Goal: Information Seeking & Learning: Learn about a topic

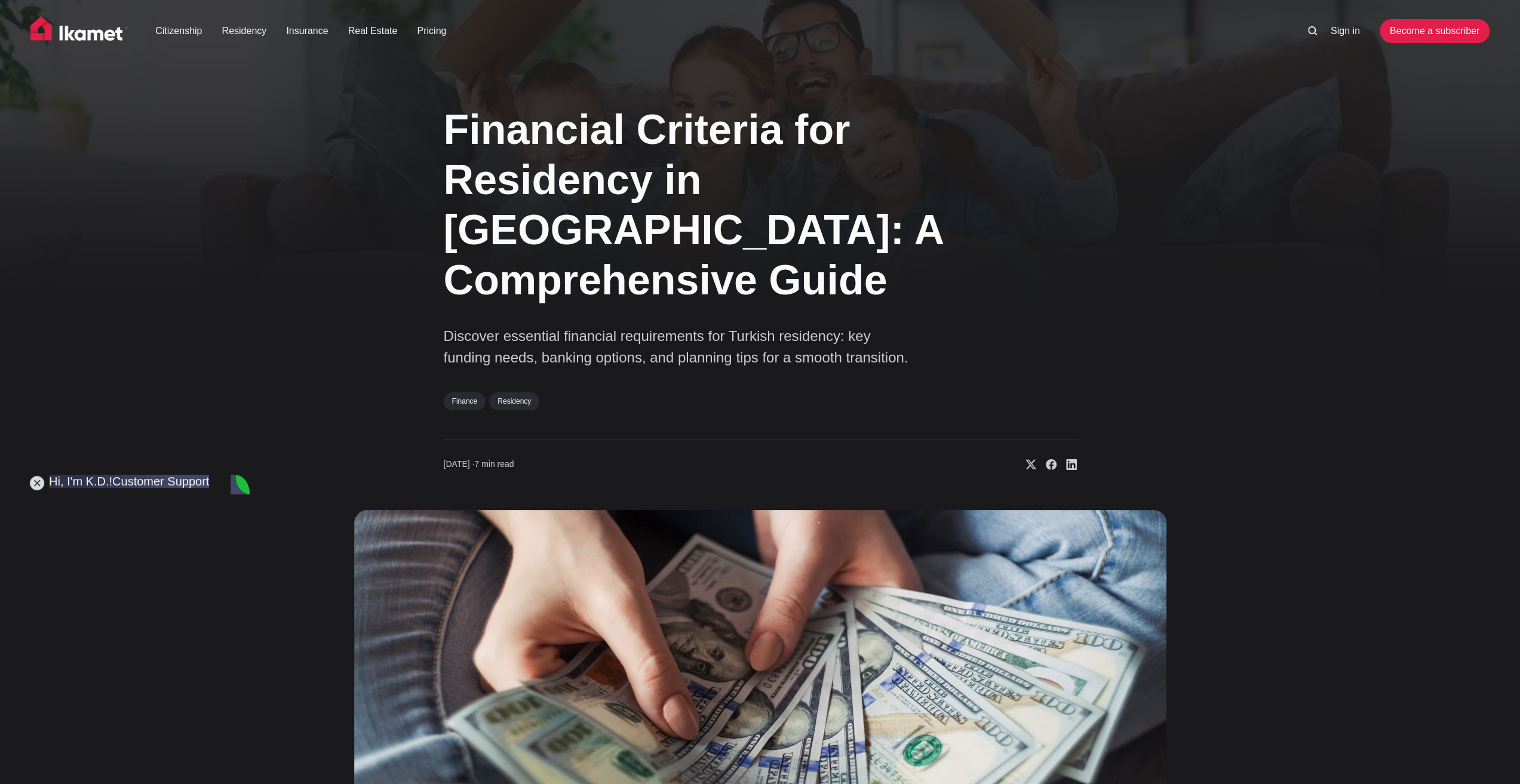
scroll to position [10981, 0]
click at [305, 511] on div "Financial Criteria for Residency in Turkey: A Comprehensive Guide Discover esse…" at bounding box center [759, 532] width 964 height 887
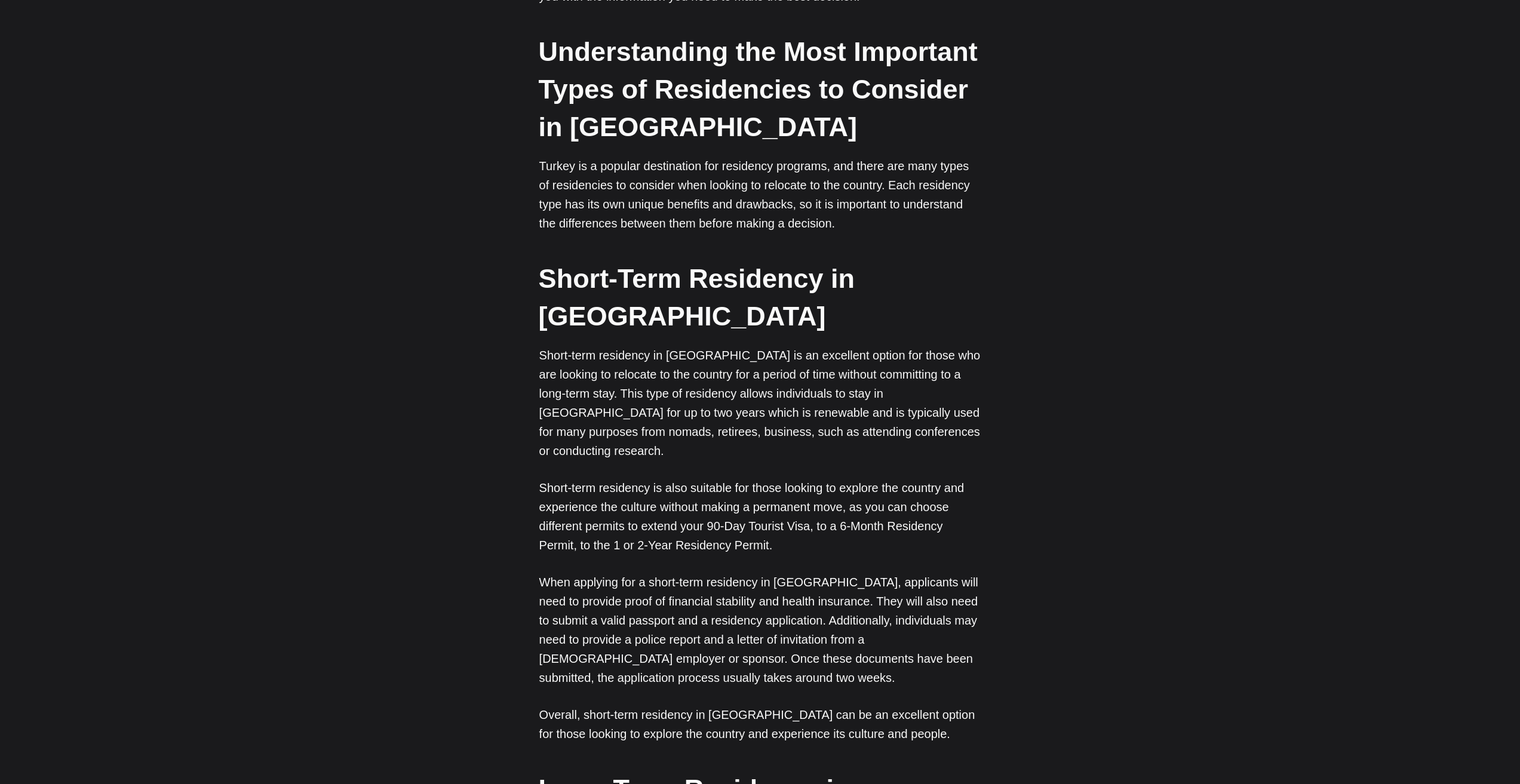
scroll to position [418, 0]
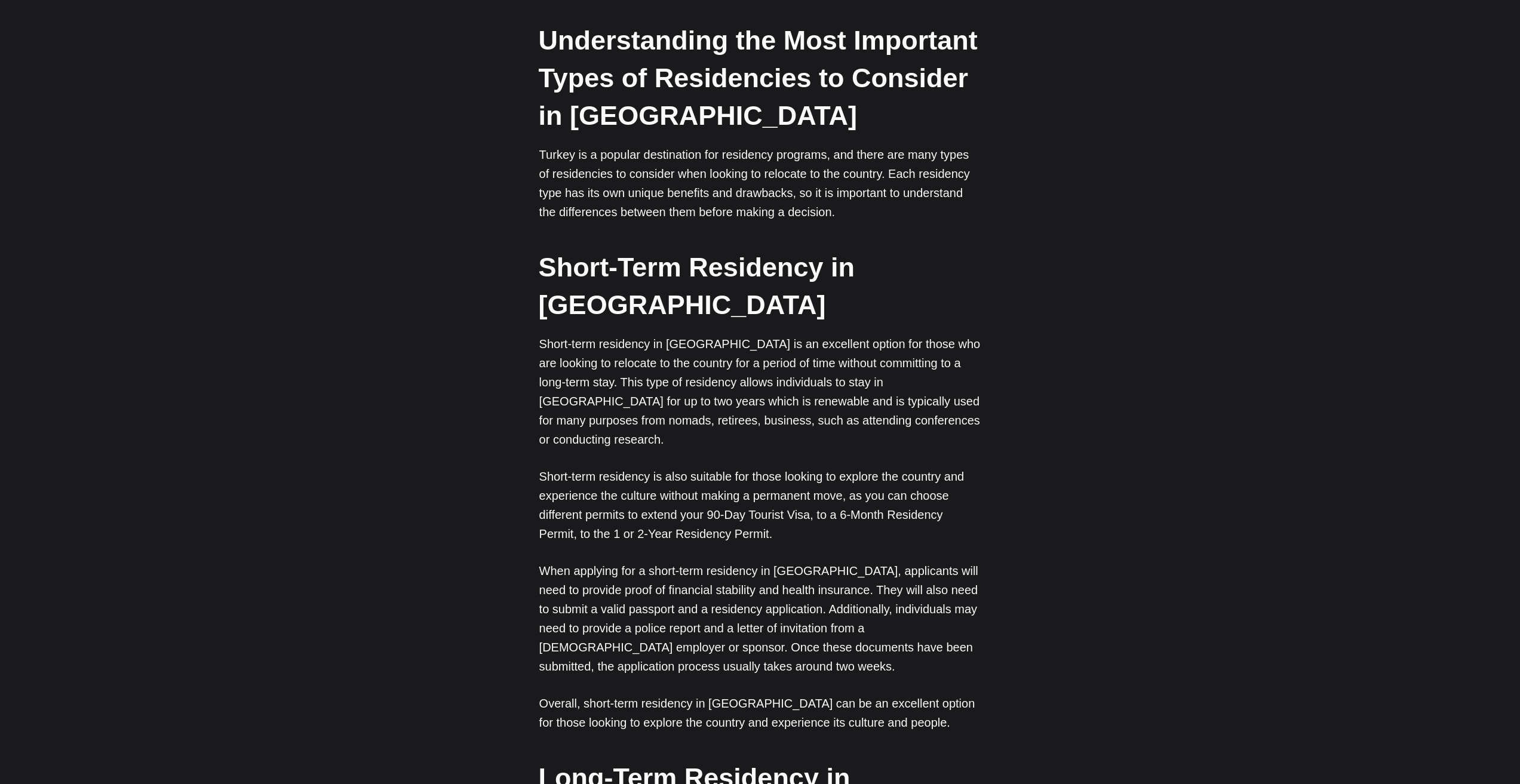
click at [822, 477] on p "Short-term residency is also suitable for those looking to explore the country …" at bounding box center [760, 505] width 442 height 76
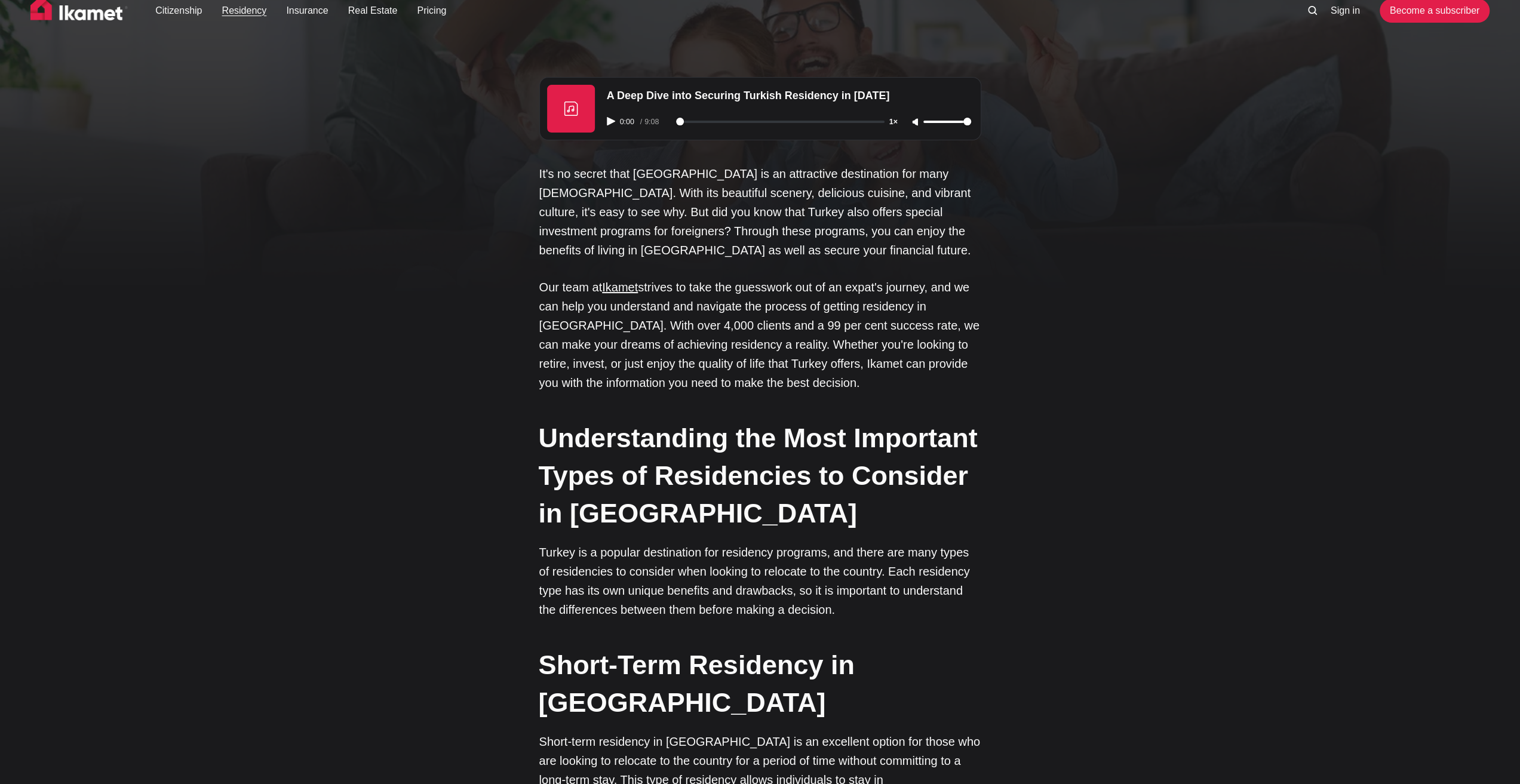
scroll to position [0, 0]
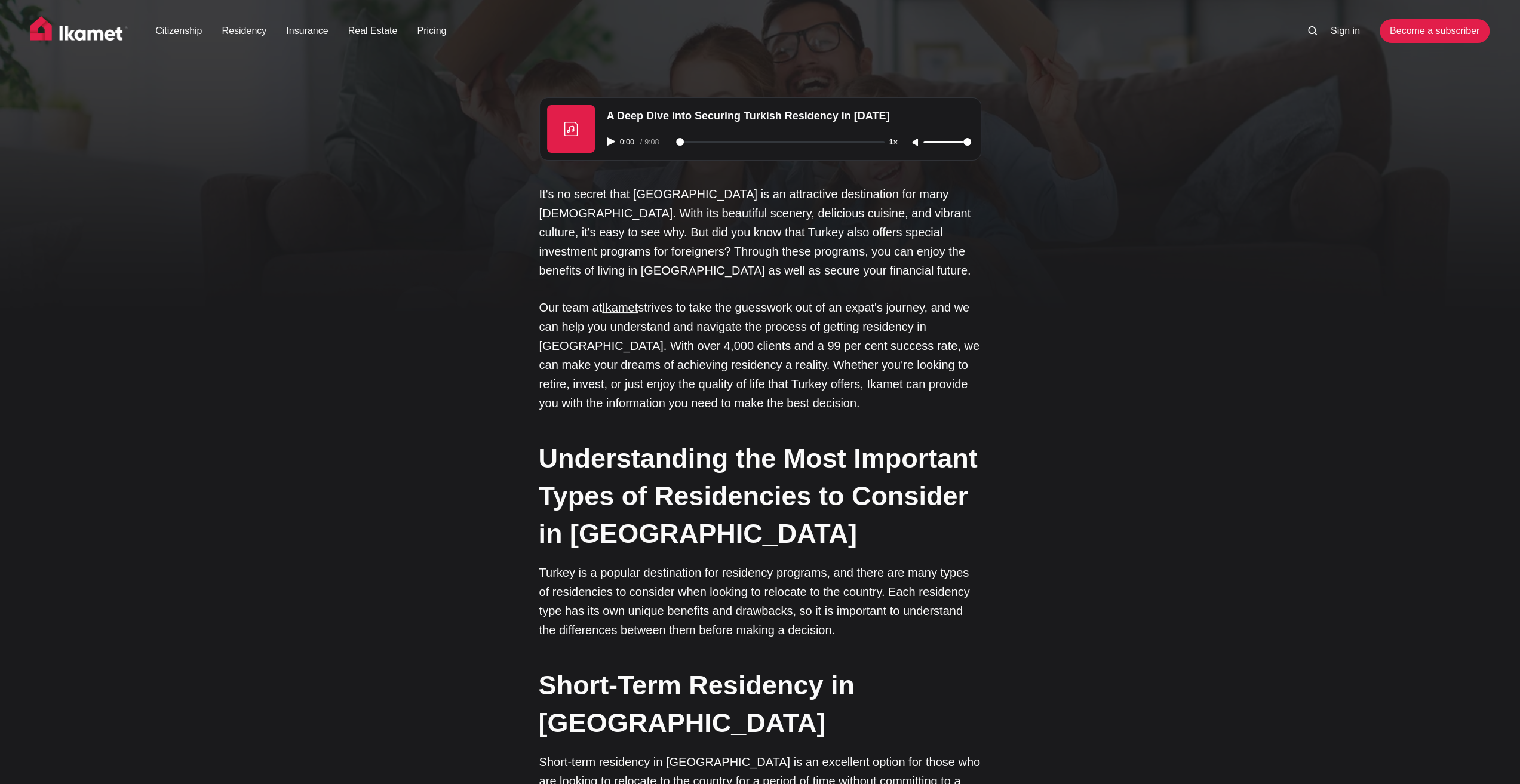
click at [230, 27] on link "Residency" at bounding box center [244, 31] width 45 height 14
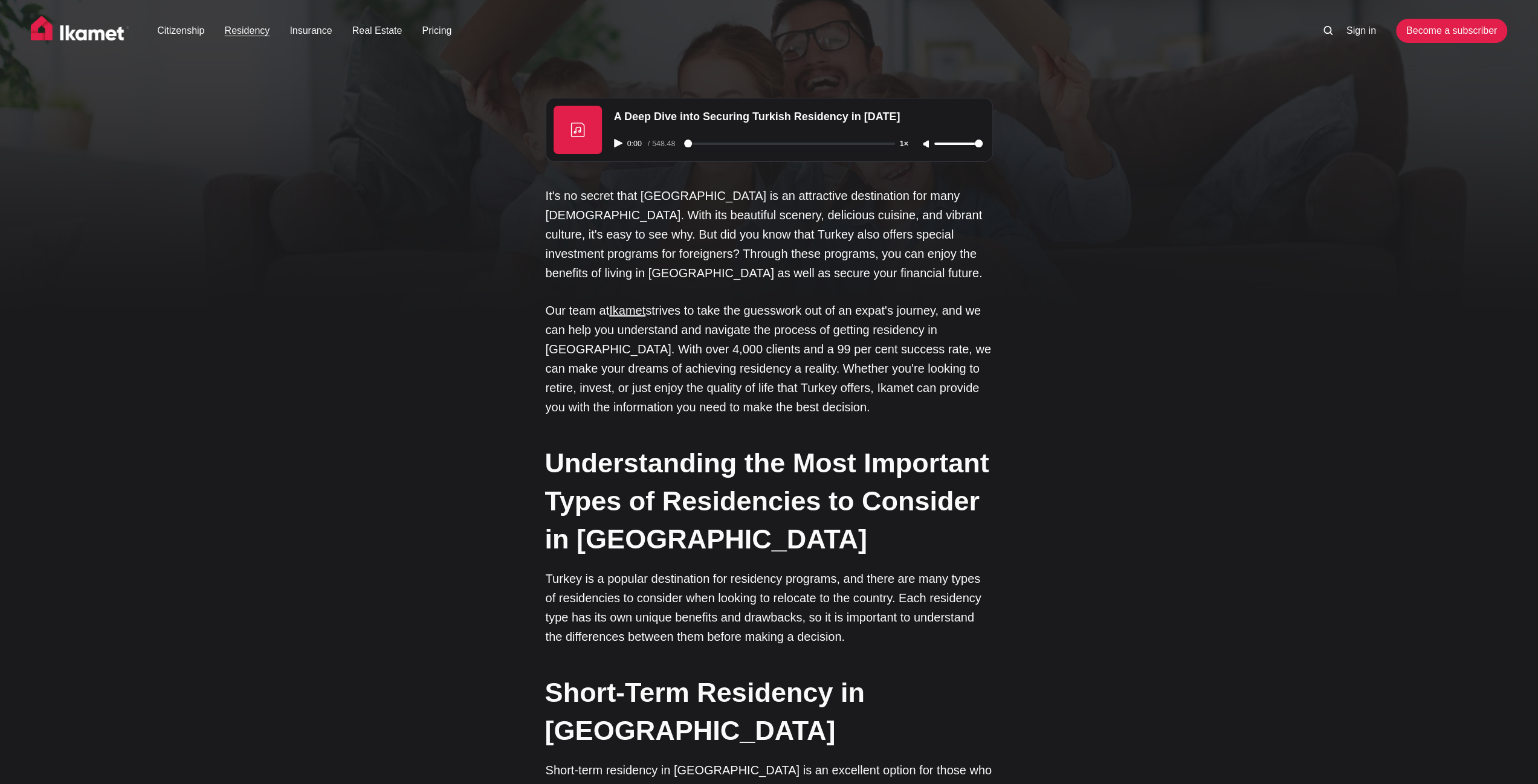
click at [100, 32] on img at bounding box center [81, 31] width 99 height 30
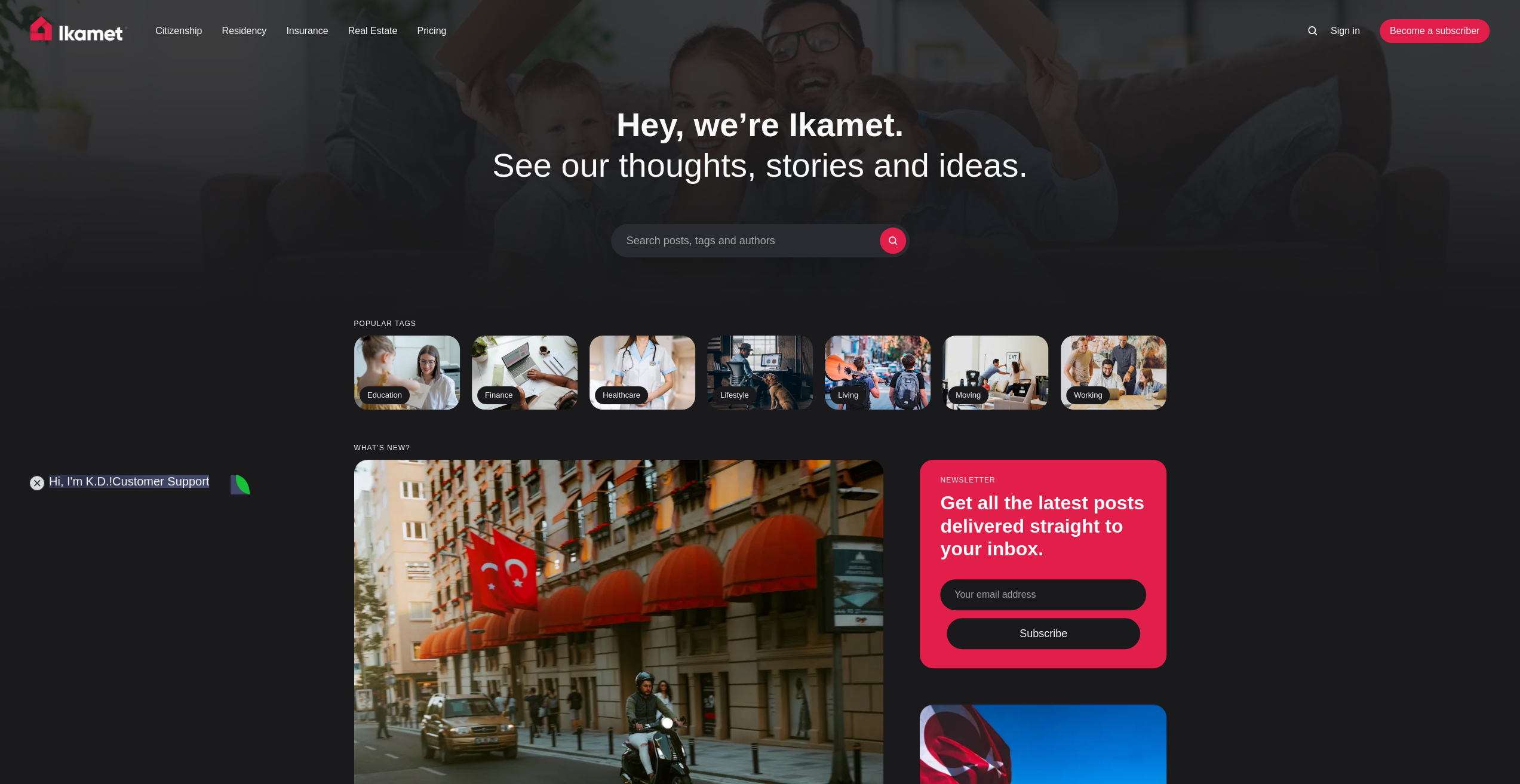
scroll to position [10981, 0]
click at [168, 31] on link "Citizenship" at bounding box center [178, 31] width 46 height 14
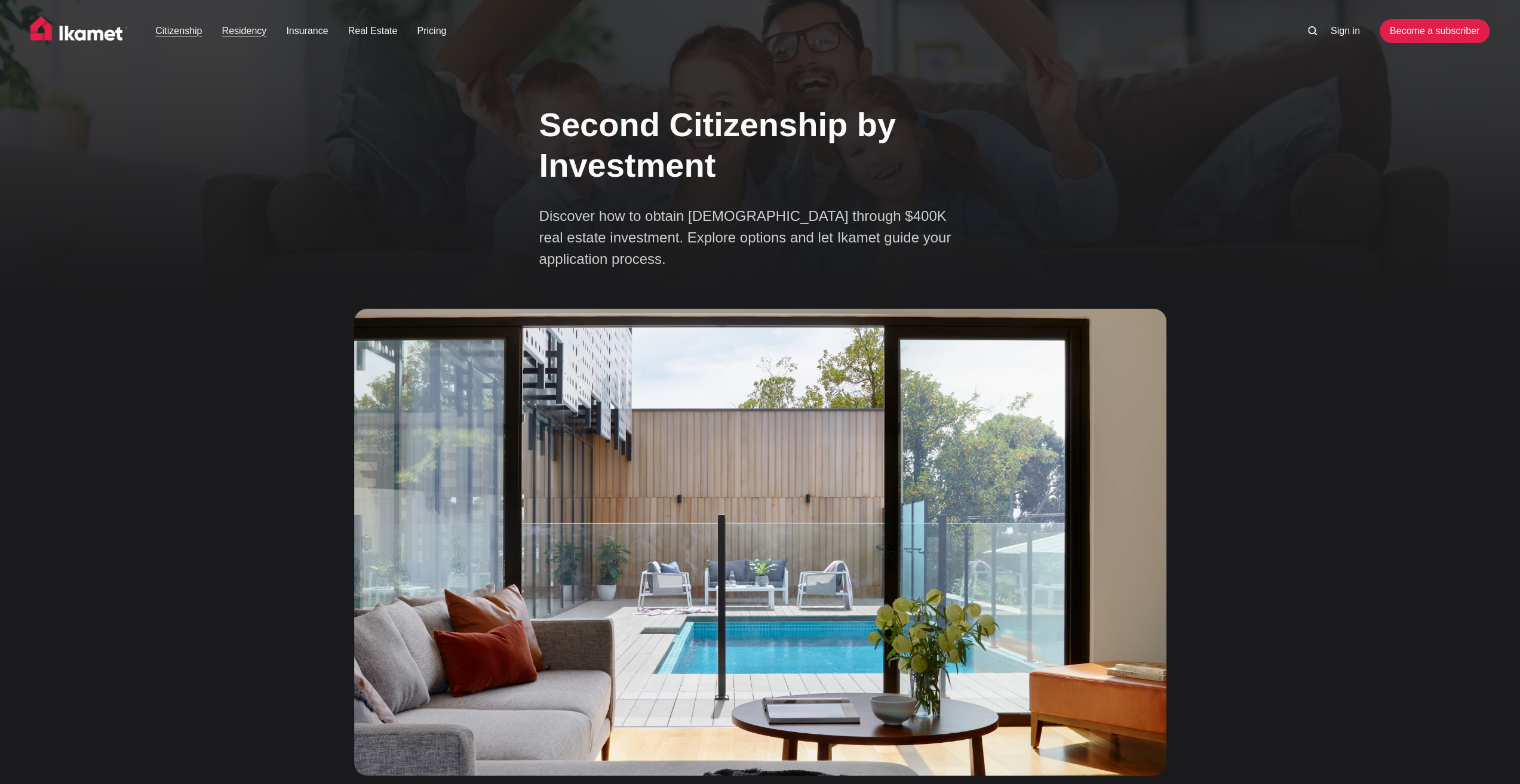
click at [253, 31] on link "Residency" at bounding box center [244, 31] width 45 height 14
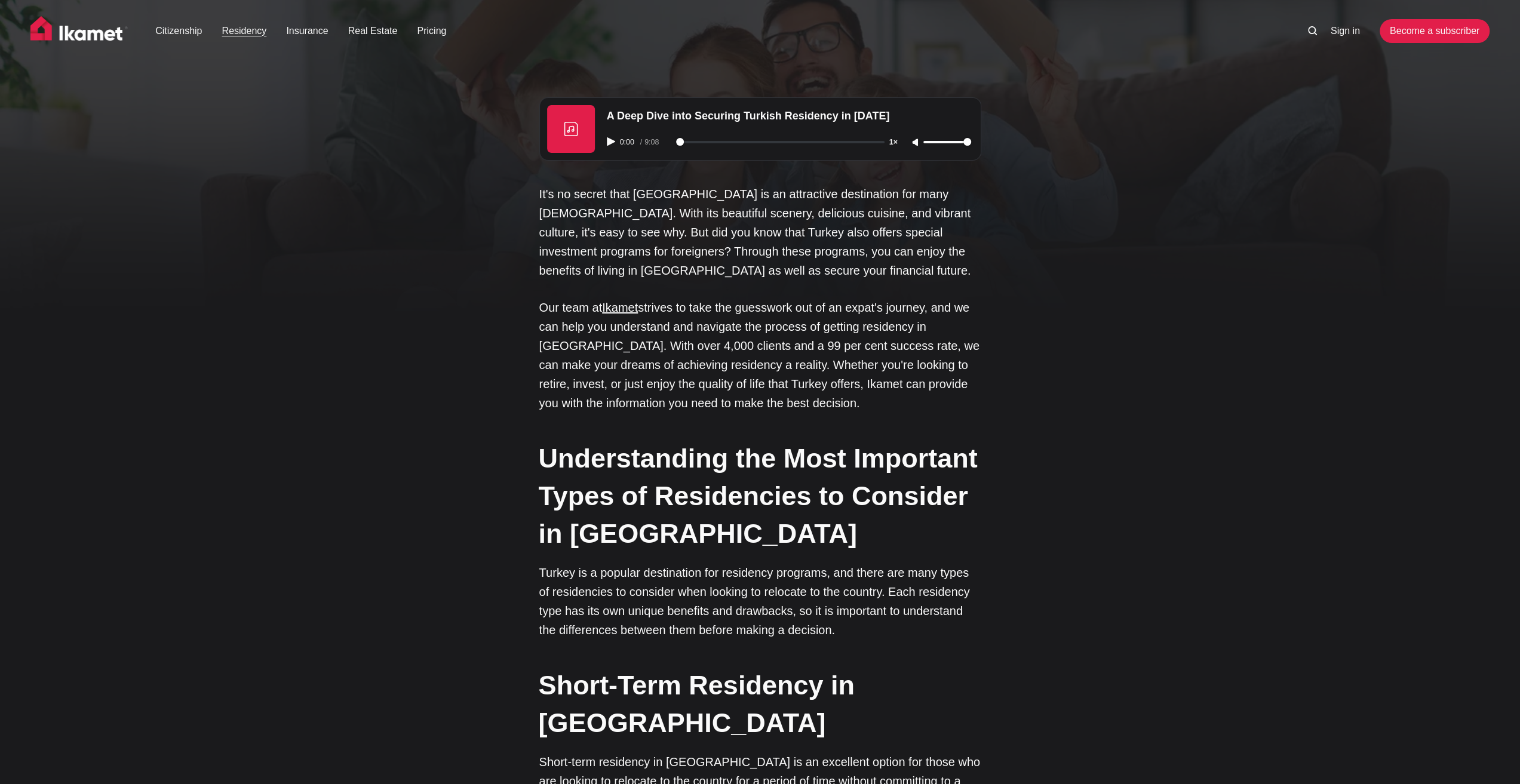
click at [1310, 27] on icon at bounding box center [1312, 31] width 9 height 9
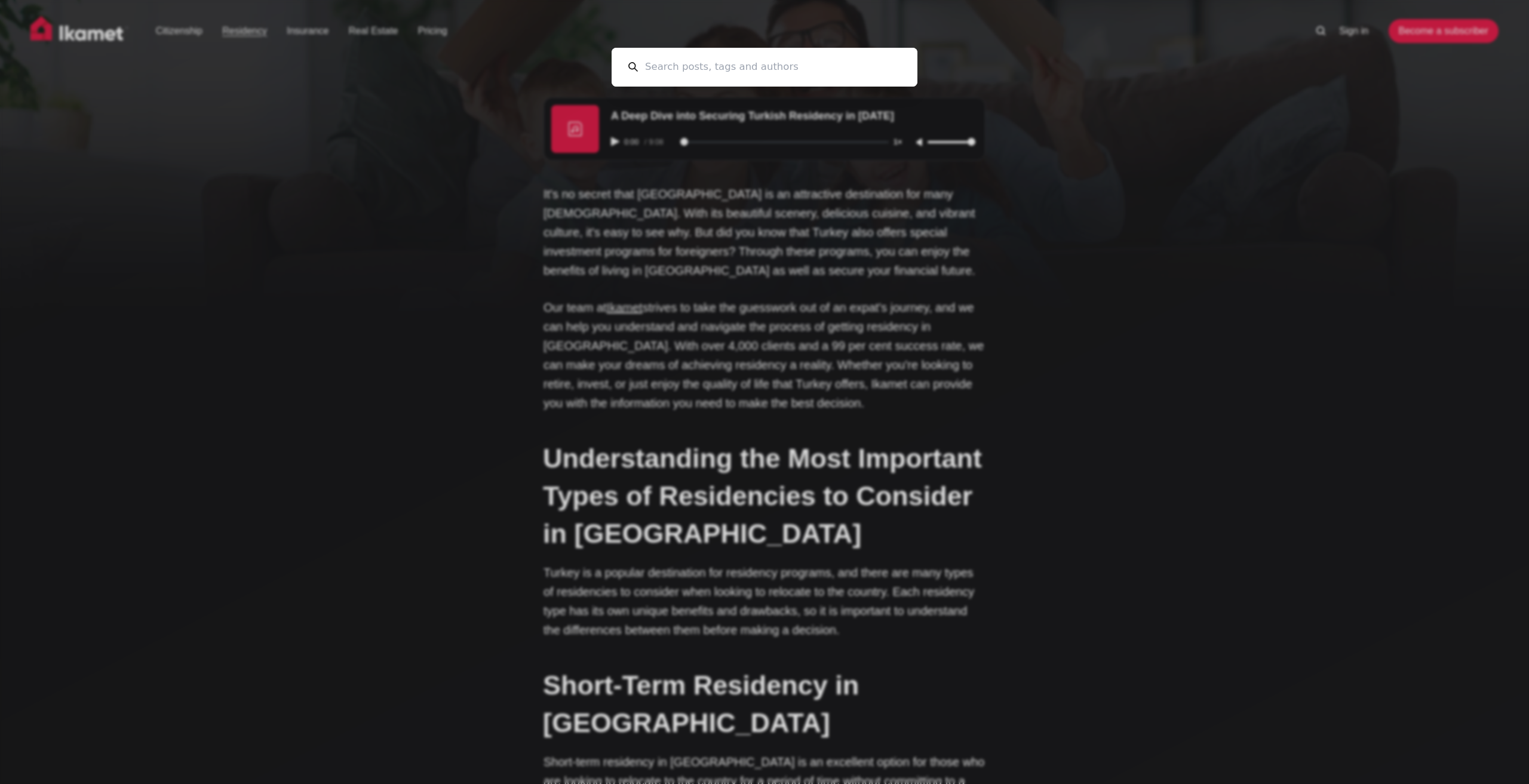
click at [869, 65] on input at bounding box center [769, 67] width 263 height 39
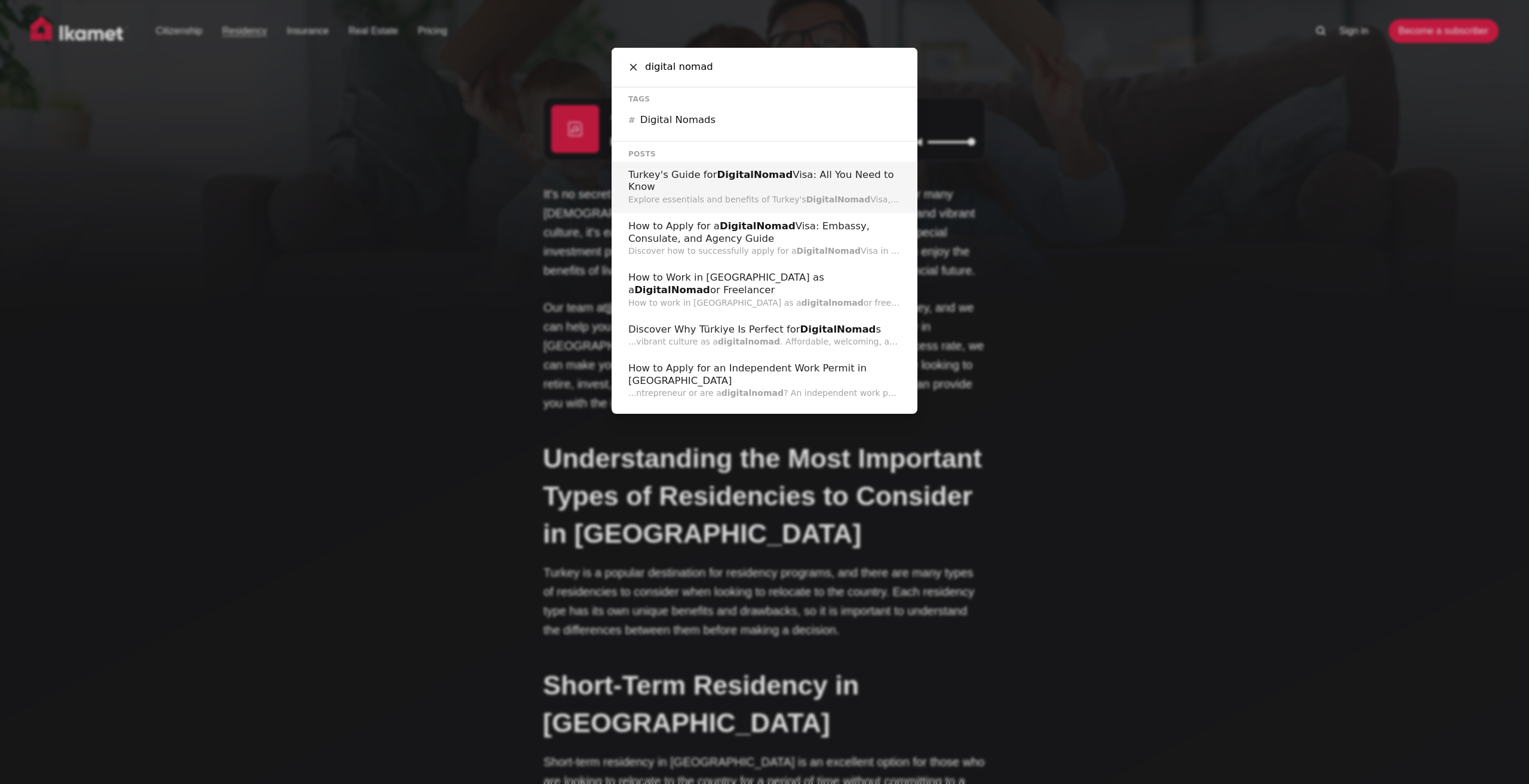
type input "digital nomad"
click at [727, 185] on h2 "Turkey's Guide for Digital Nomad Visa: All You Need to Know" at bounding box center [764, 181] width 272 height 25
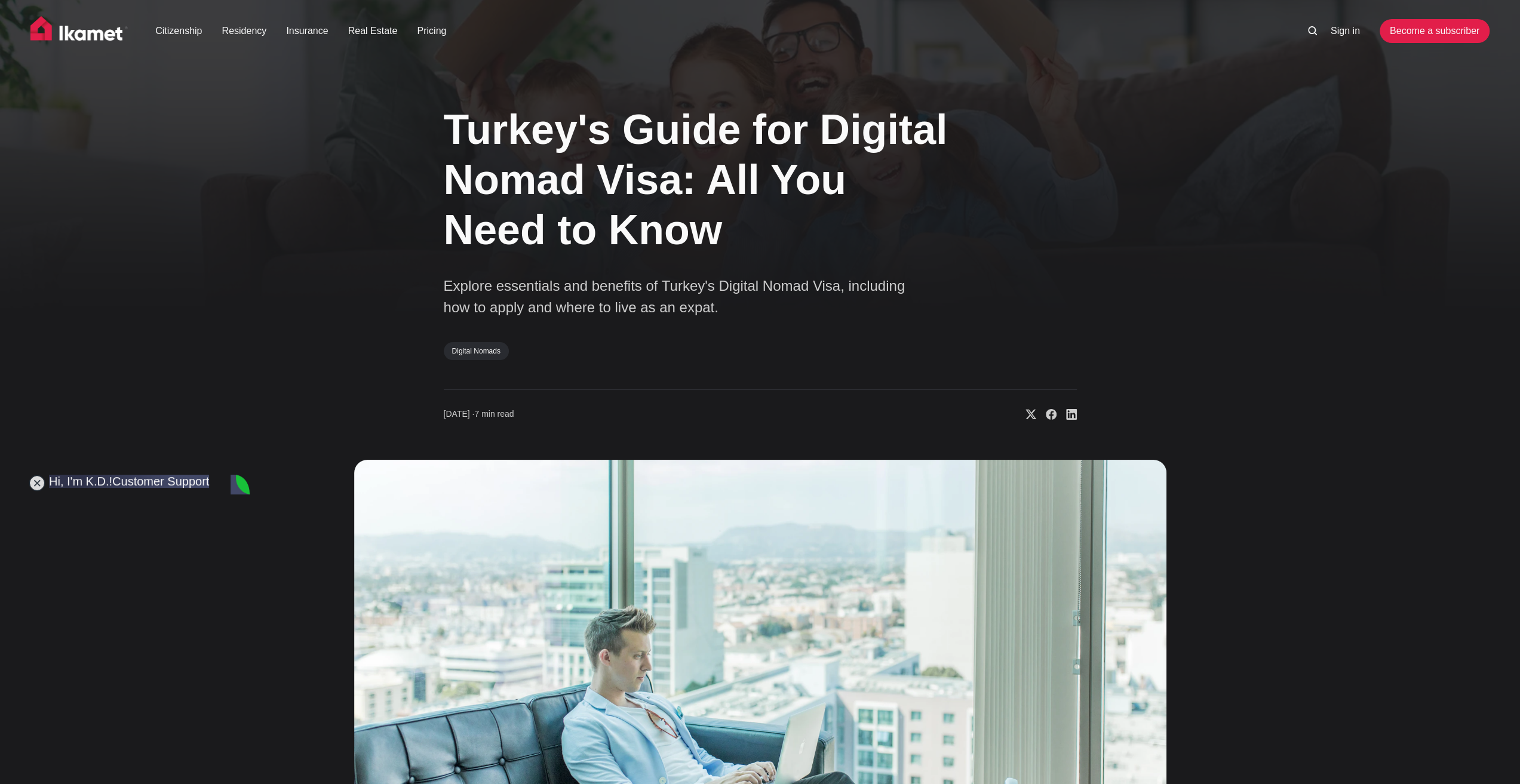
scroll to position [10981, 0]
click at [1252, 303] on div "Turkey's Guide for Digital Nomad Visa: All You Need to Know Explore essentials …" at bounding box center [760, 507] width 1520 height 838
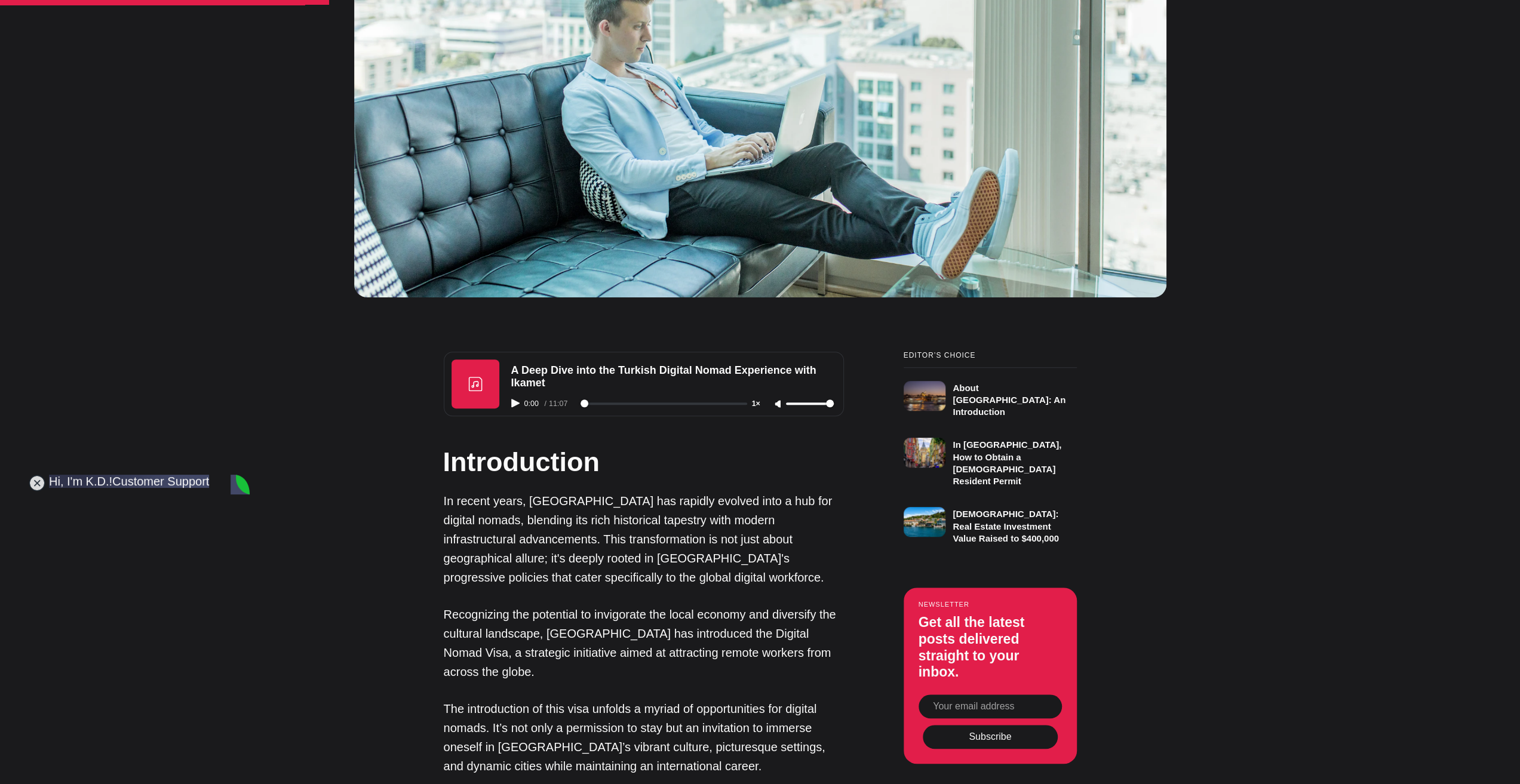
scroll to position [0, 0]
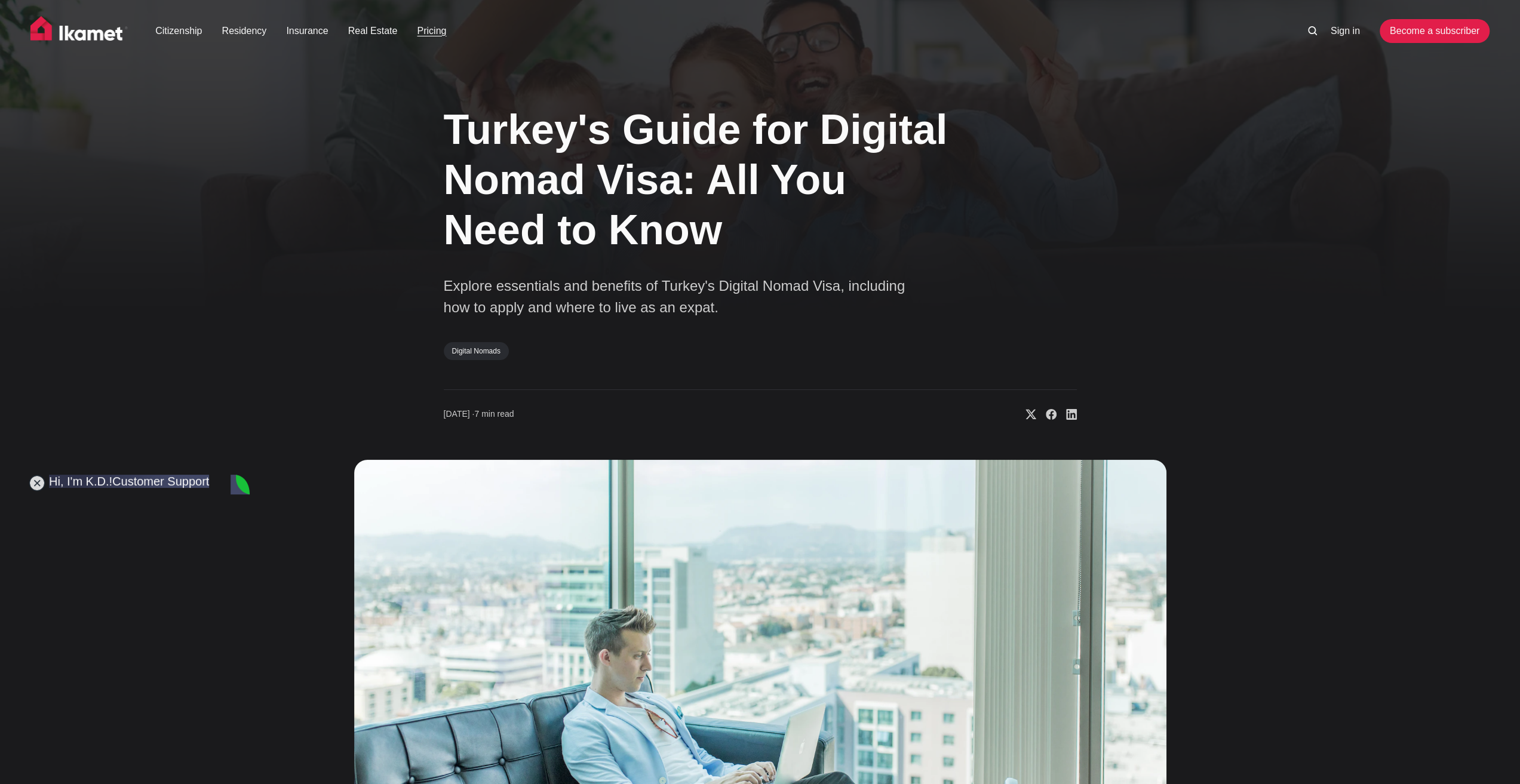
click at [424, 29] on link "Pricing" at bounding box center [432, 31] width 29 height 14
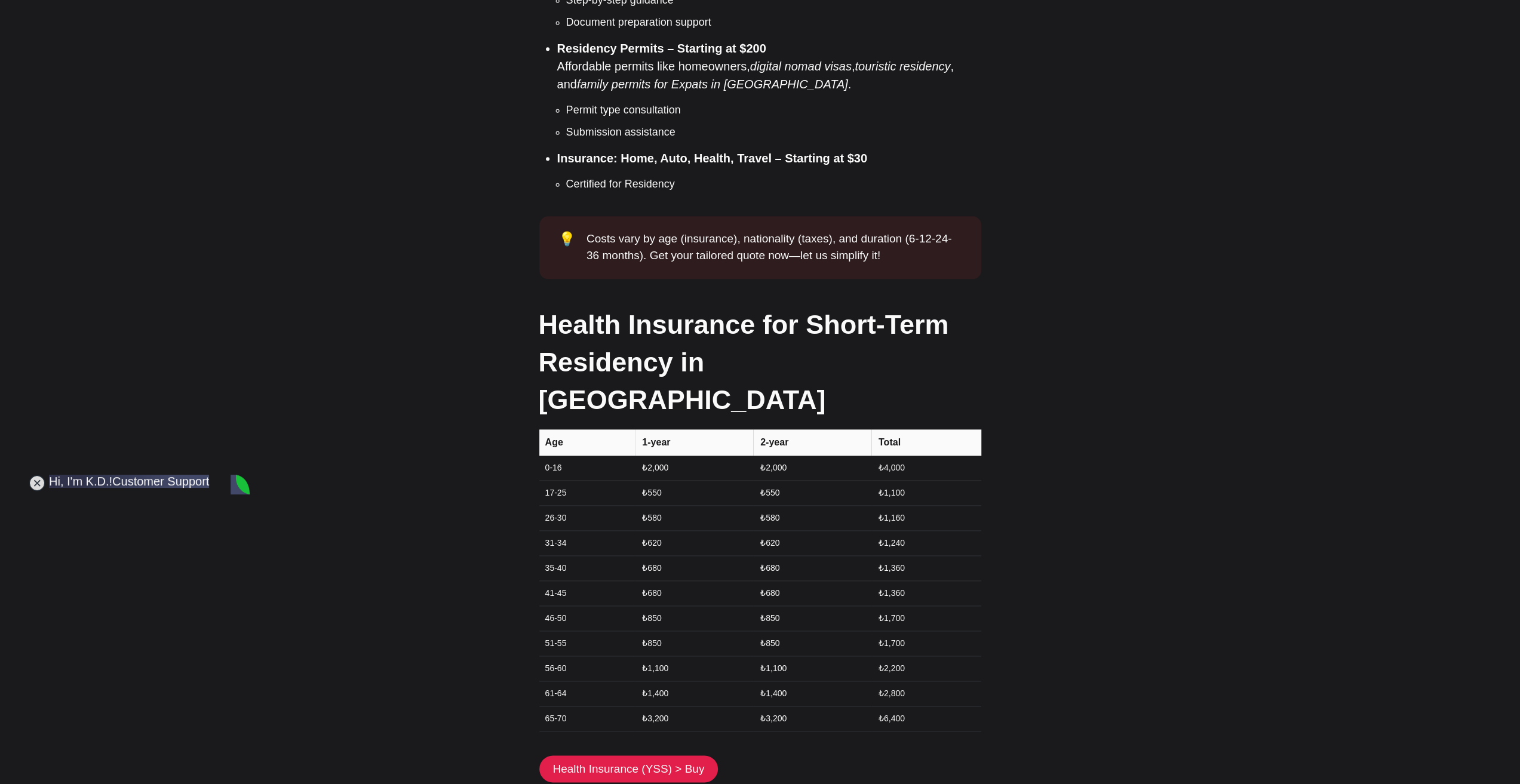
scroll to position [1314, 0]
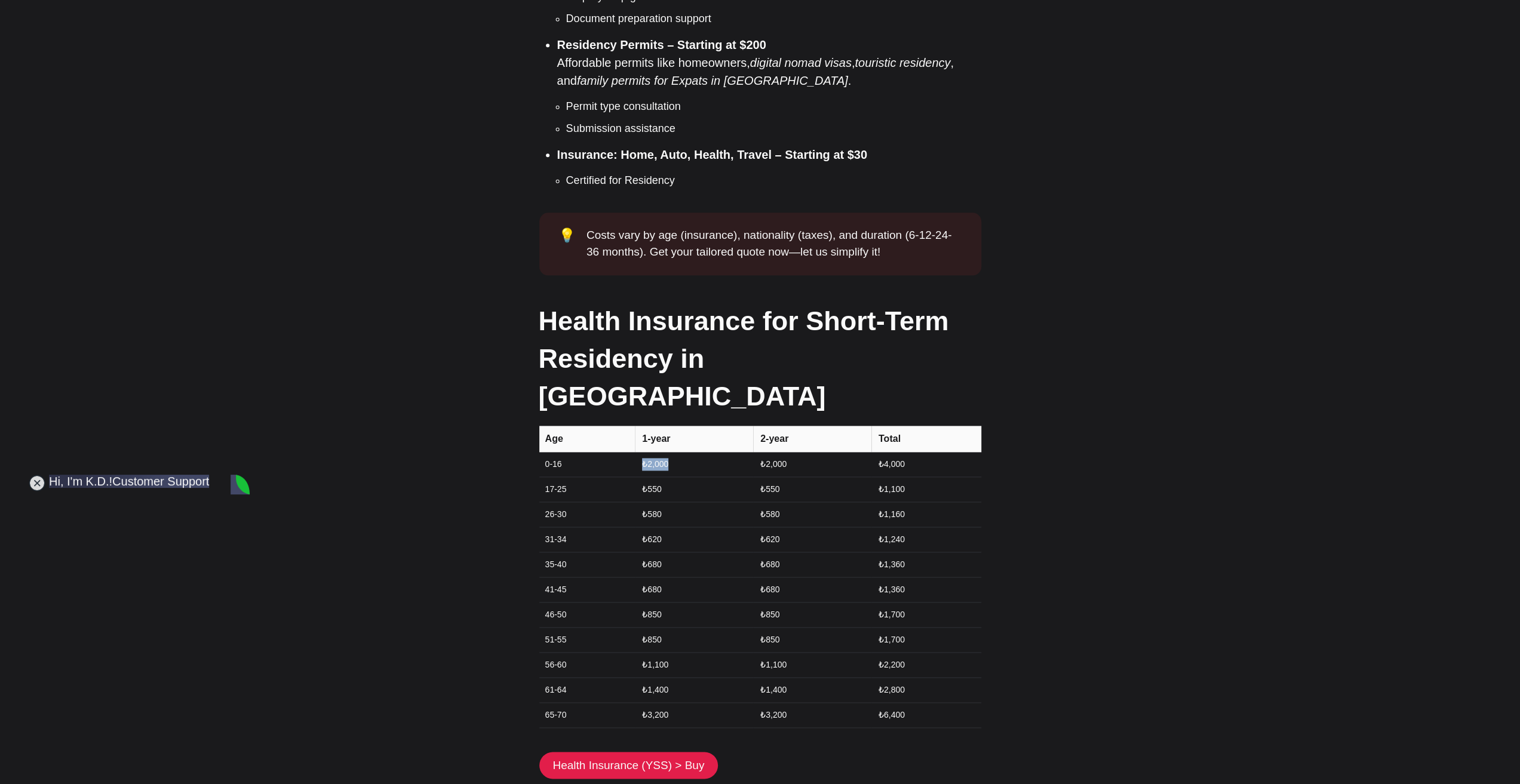
drag, startPoint x: 670, startPoint y: 392, endPoint x: 635, endPoint y: 394, distance: 35.1
click at [635, 452] on td "₺2,000" at bounding box center [693, 465] width 118 height 25
click at [664, 527] on td "₺620" at bounding box center [693, 539] width 118 height 25
drag, startPoint x: 667, startPoint y: 444, endPoint x: 641, endPoint y: 443, distance: 26.0
click at [641, 501] on td "₺580" at bounding box center [693, 514] width 118 height 25
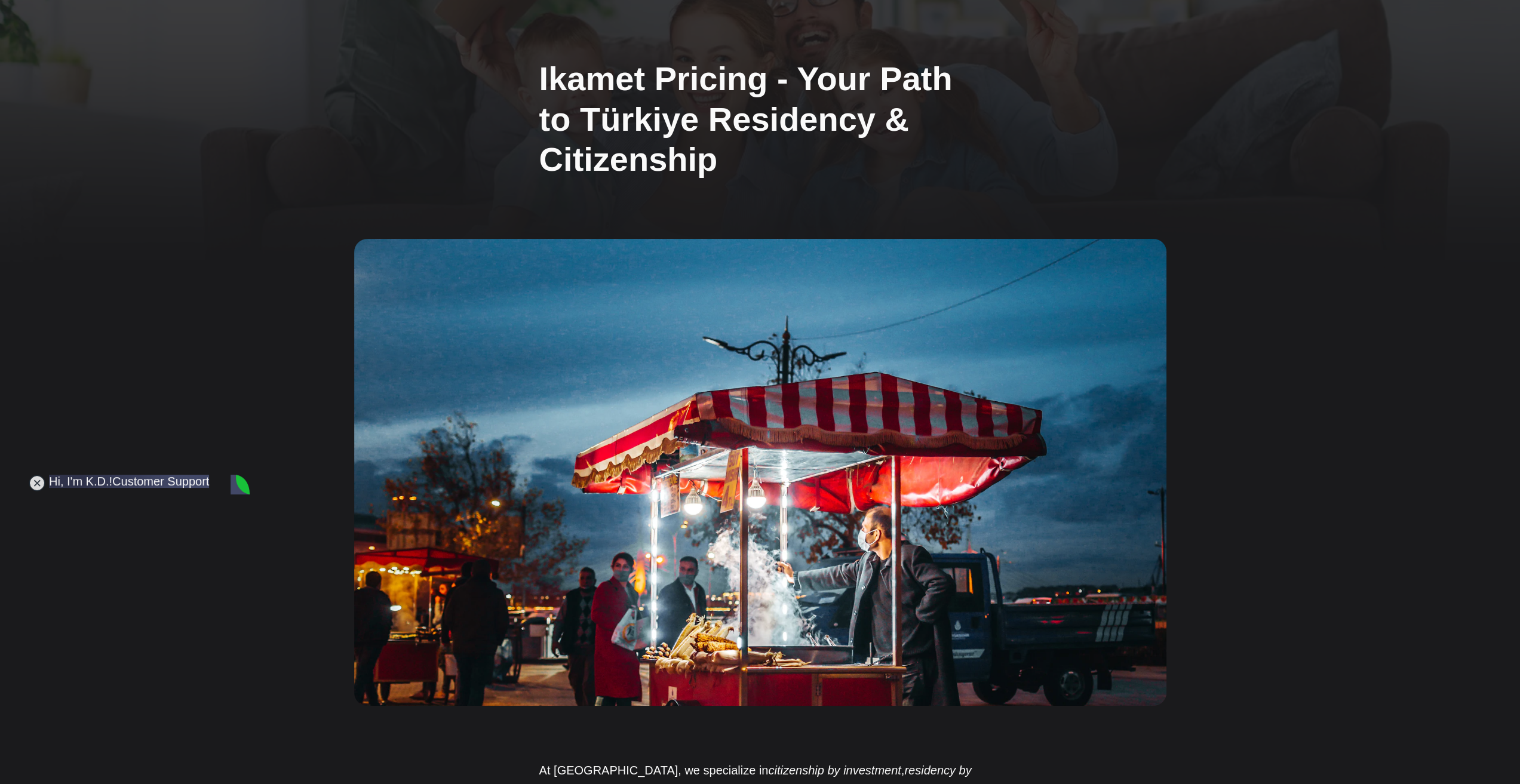
scroll to position [0, 0]
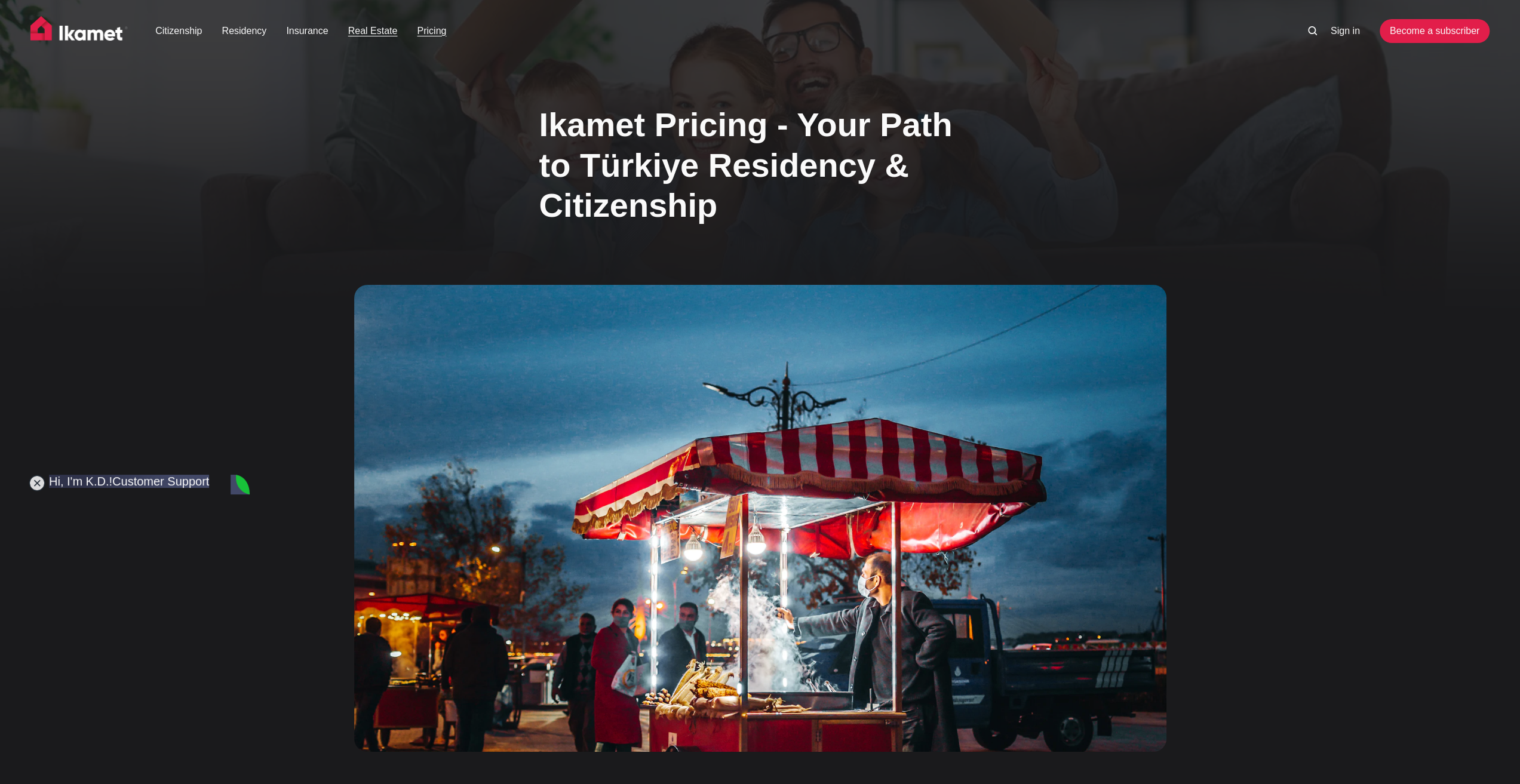
click at [361, 27] on link "Real Estate" at bounding box center [373, 31] width 50 height 14
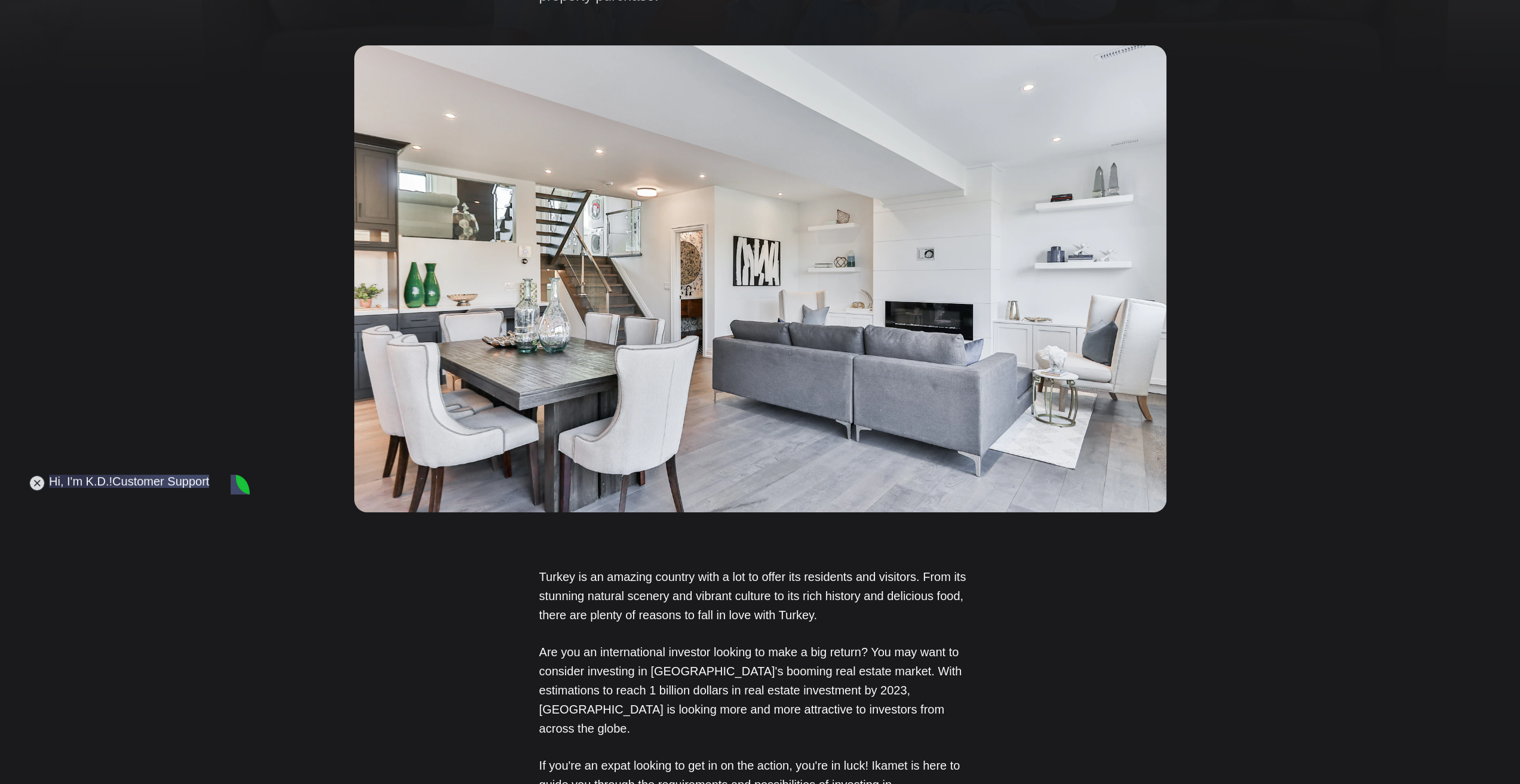
scroll to position [418, 0]
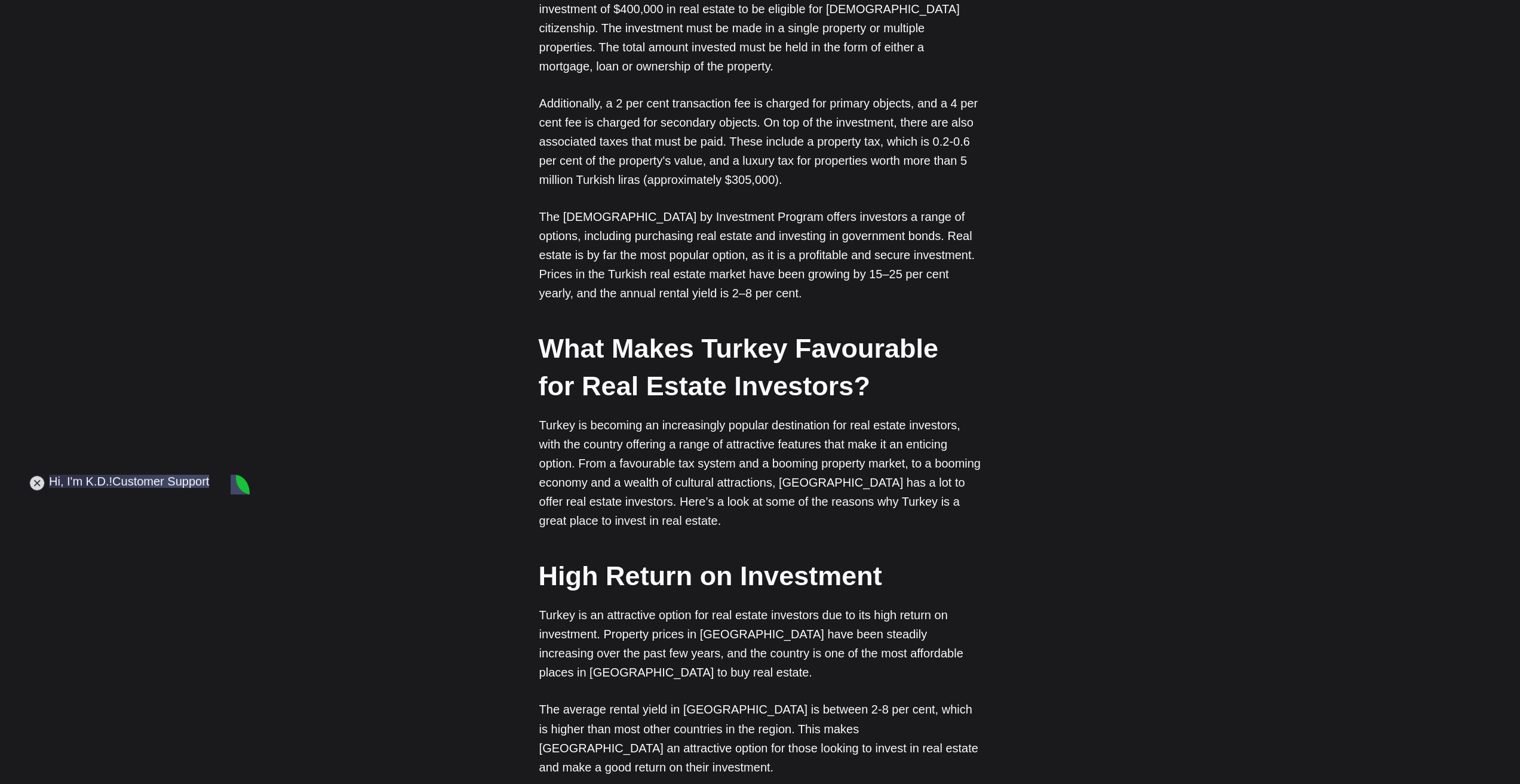
scroll to position [1672, 0]
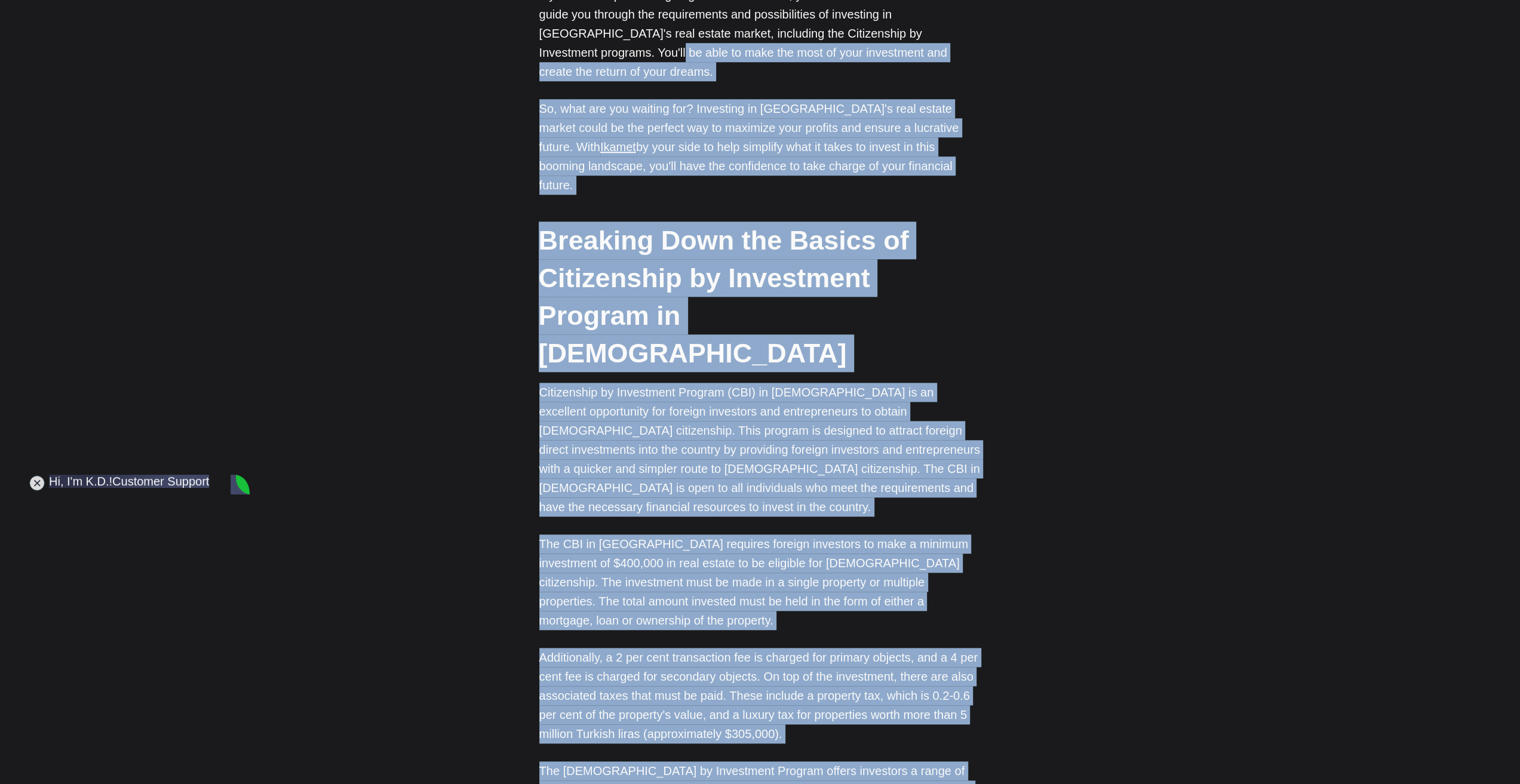
drag, startPoint x: 1517, startPoint y: 294, endPoint x: 1519, endPoint y: -52, distance: 346.0
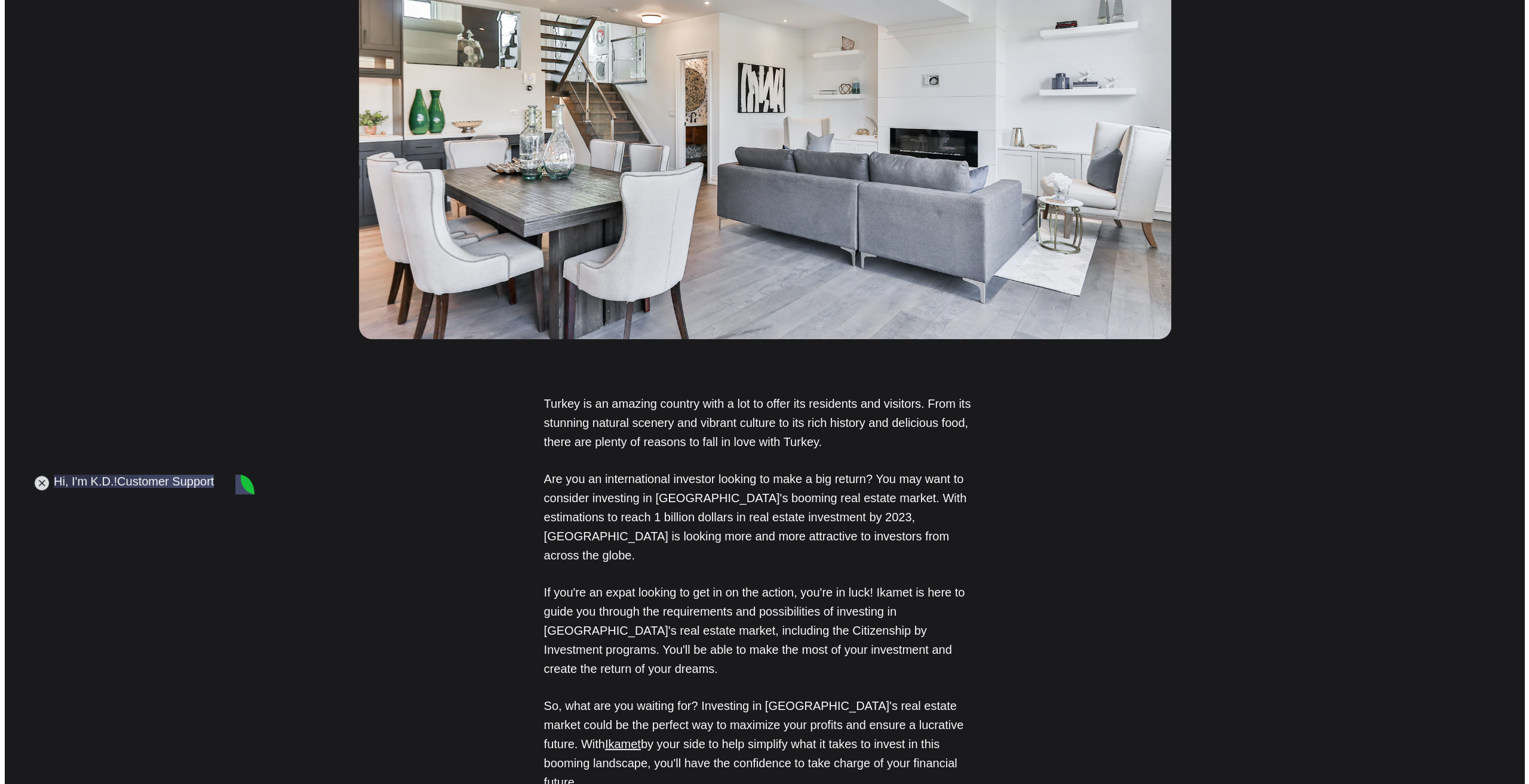
scroll to position [0, 0]
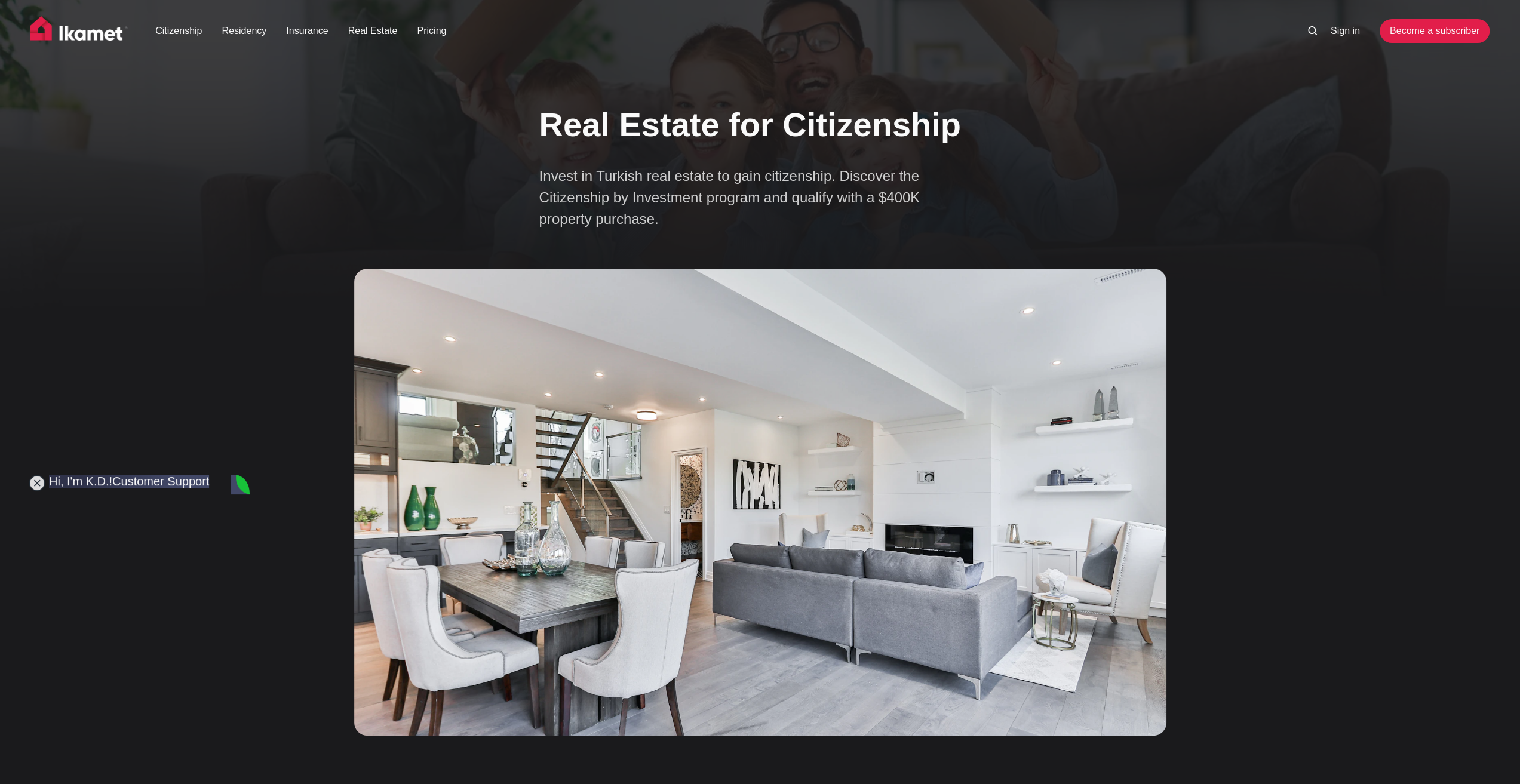
click at [1312, 25] on li at bounding box center [1314, 31] width 14 height 14
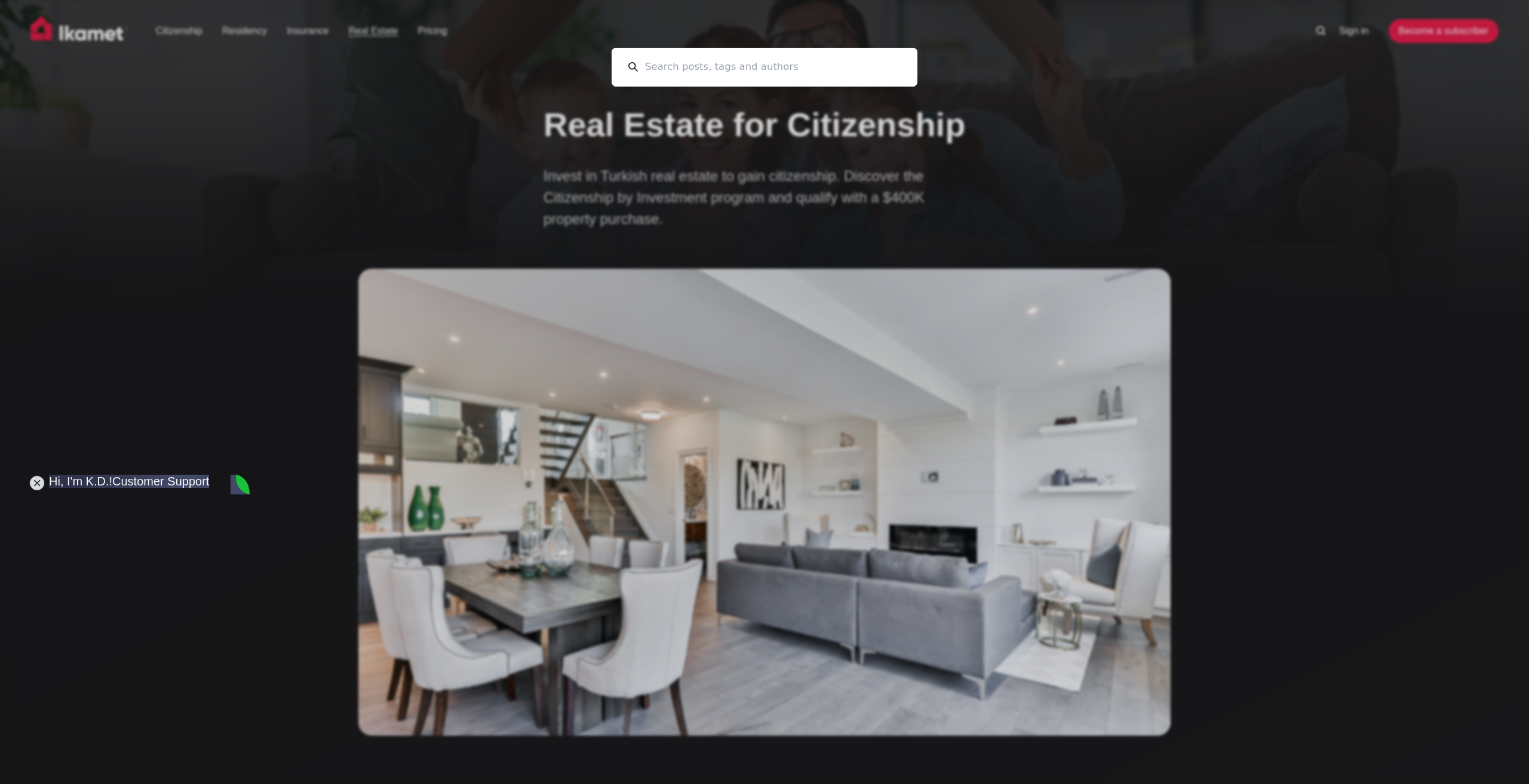
drag, startPoint x: 726, startPoint y: 82, endPoint x: 723, endPoint y: 74, distance: 8.5
click at [723, 74] on input at bounding box center [769, 67] width 263 height 39
click at [723, 74] on input at bounding box center [769, 67] width 263 height 39
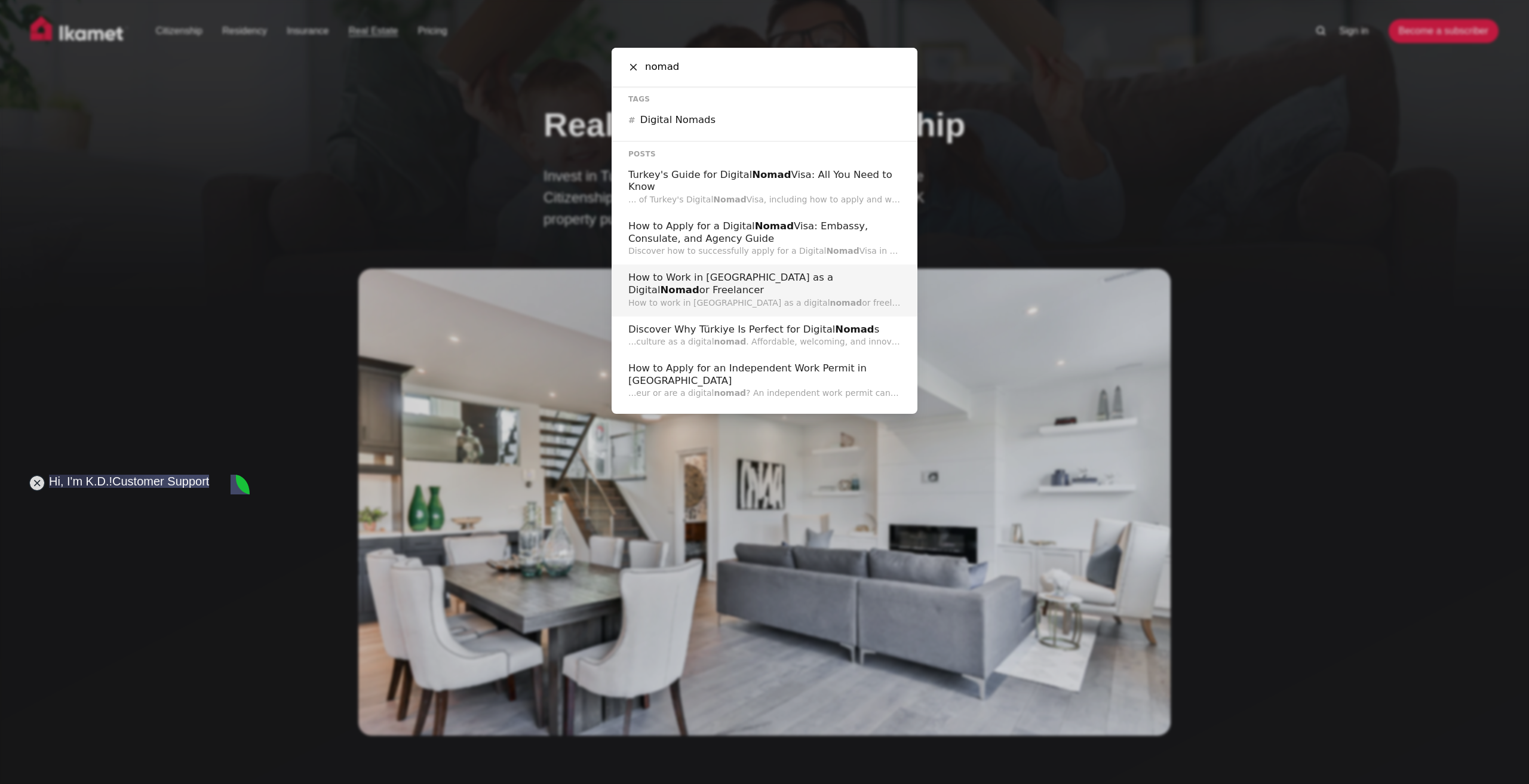
type input "nomad"
click at [793, 283] on div "How to Work in Turkey as a Digital Nomad or Freelancer How to work in Turkey as…" at bounding box center [764, 290] width 306 height 52
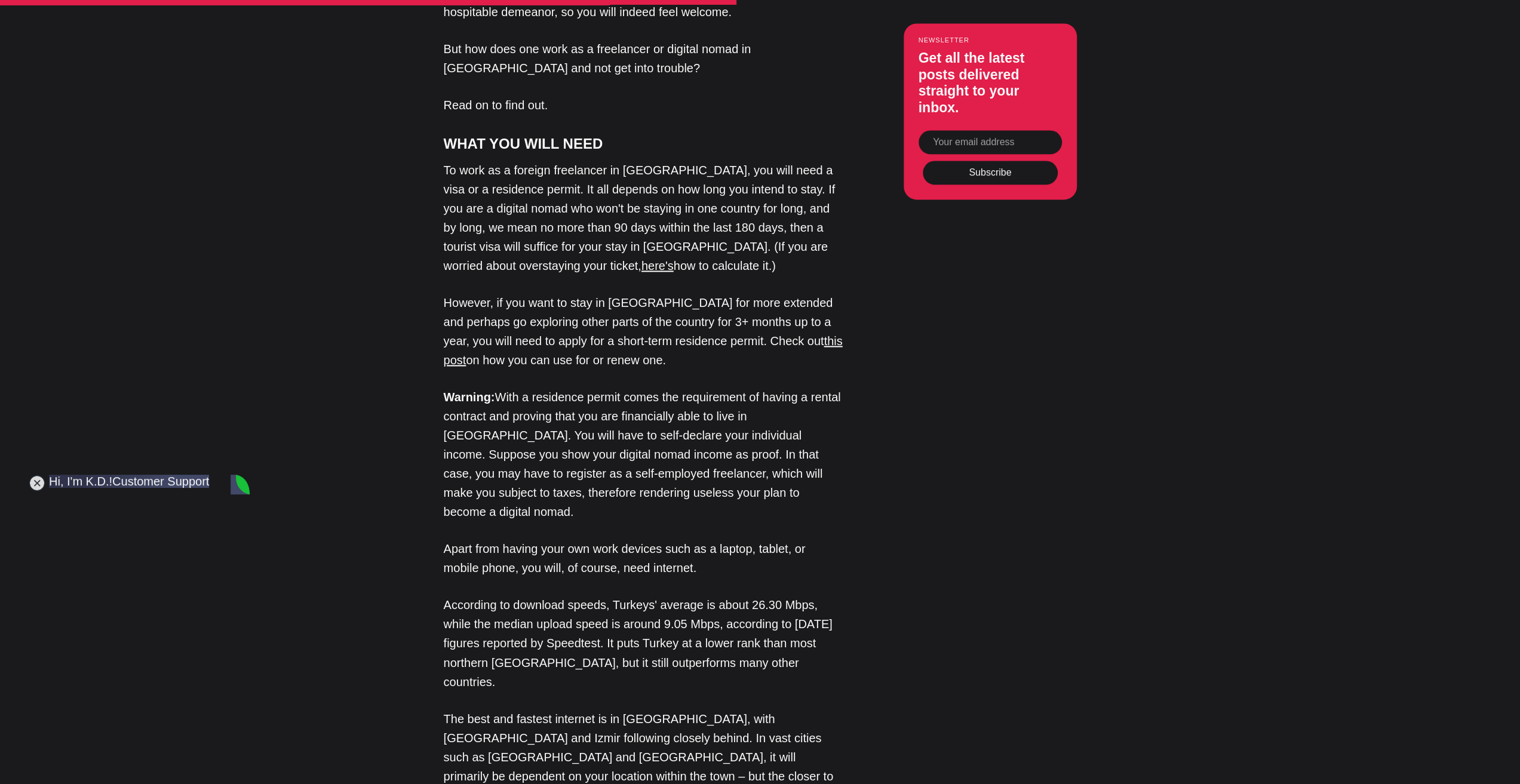
scroll to position [1612, 0]
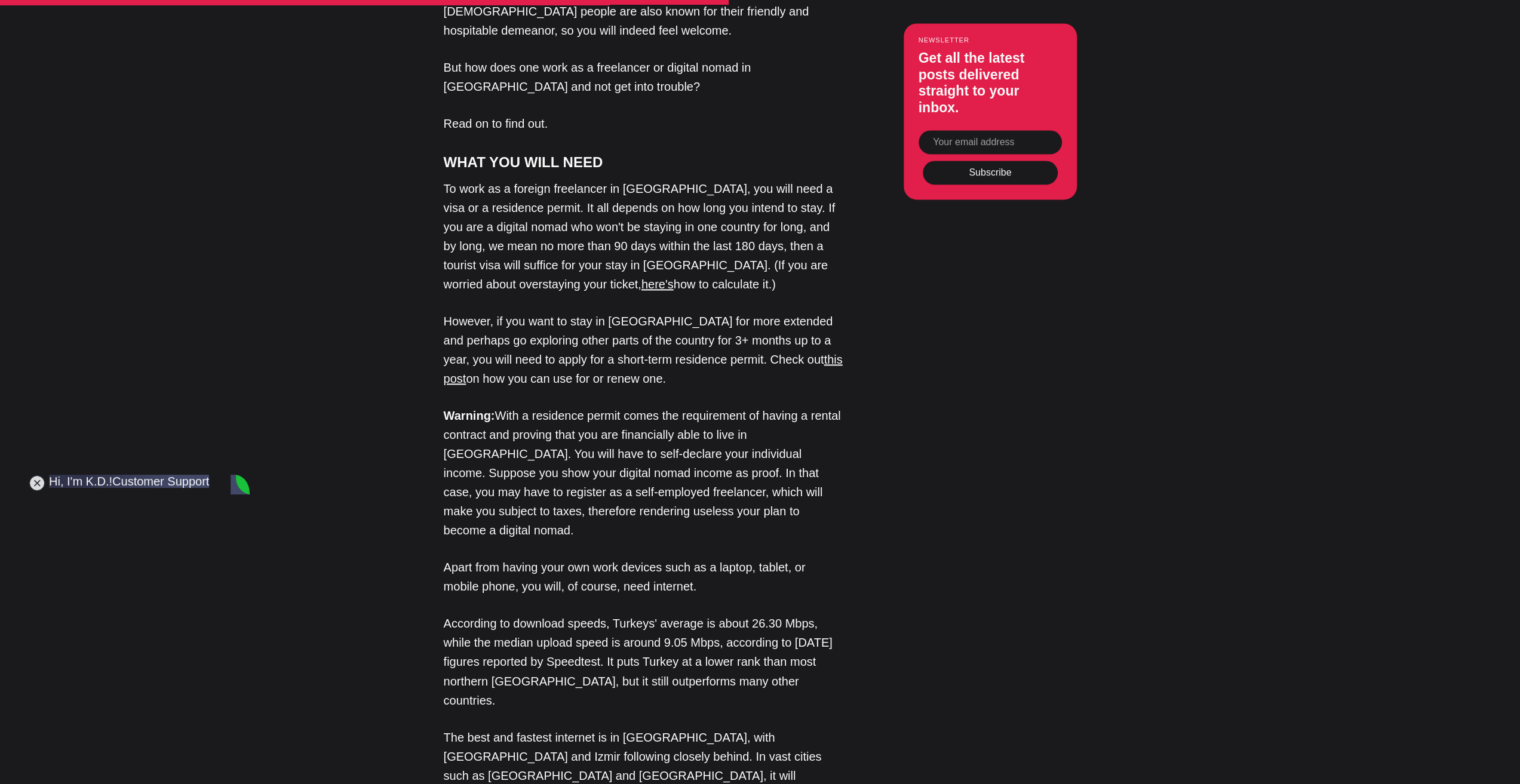
click at [797, 312] on p "However, if you want to stay in Turkey for more extended and perhaps go explori…" at bounding box center [644, 350] width 400 height 76
click at [852, 274] on div "Editor’s Choice About Türkiye: An Introduction In Turkey, How to Obtain a Turki…" at bounding box center [760, 576] width 785 height 2441
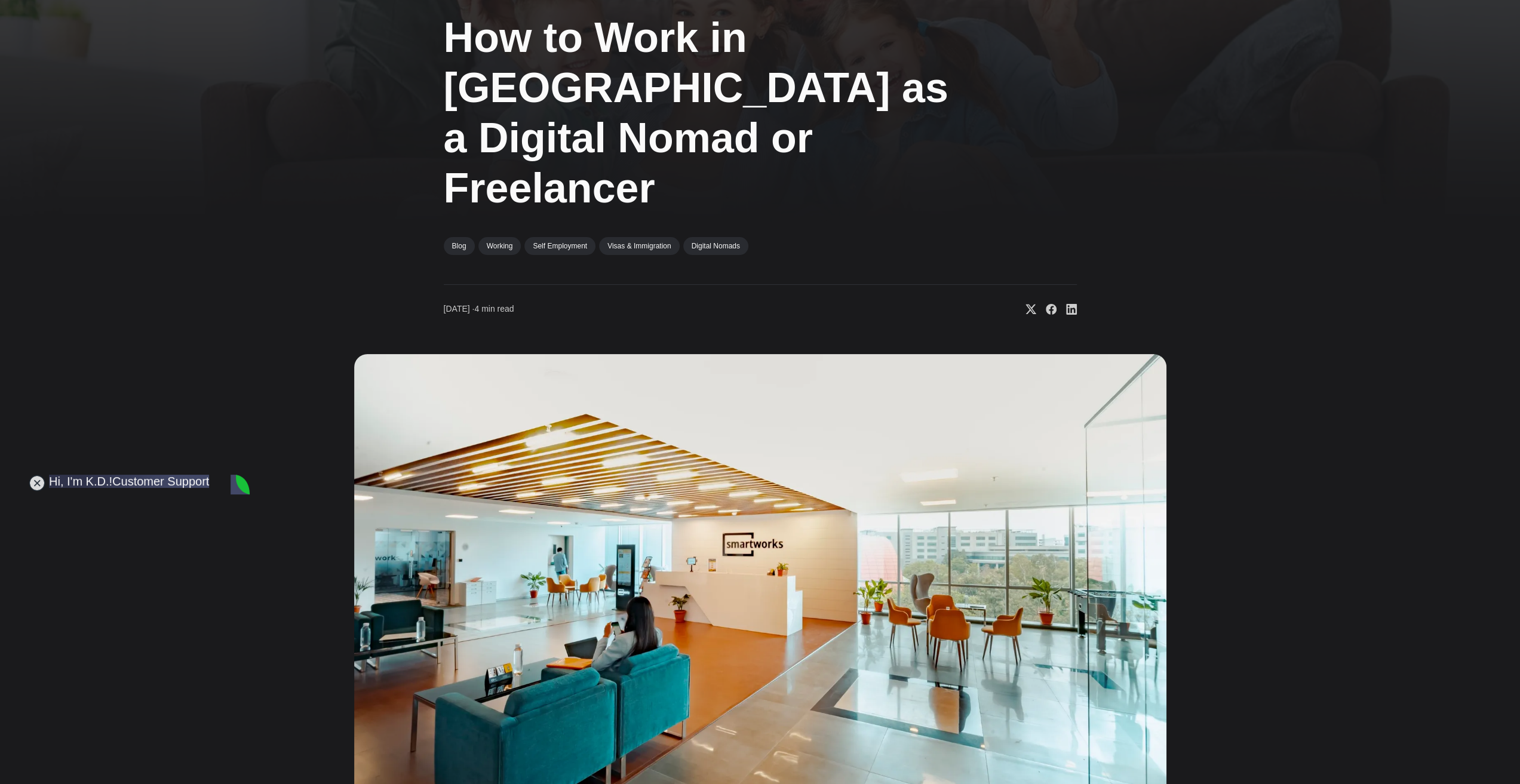
scroll to position [0, 0]
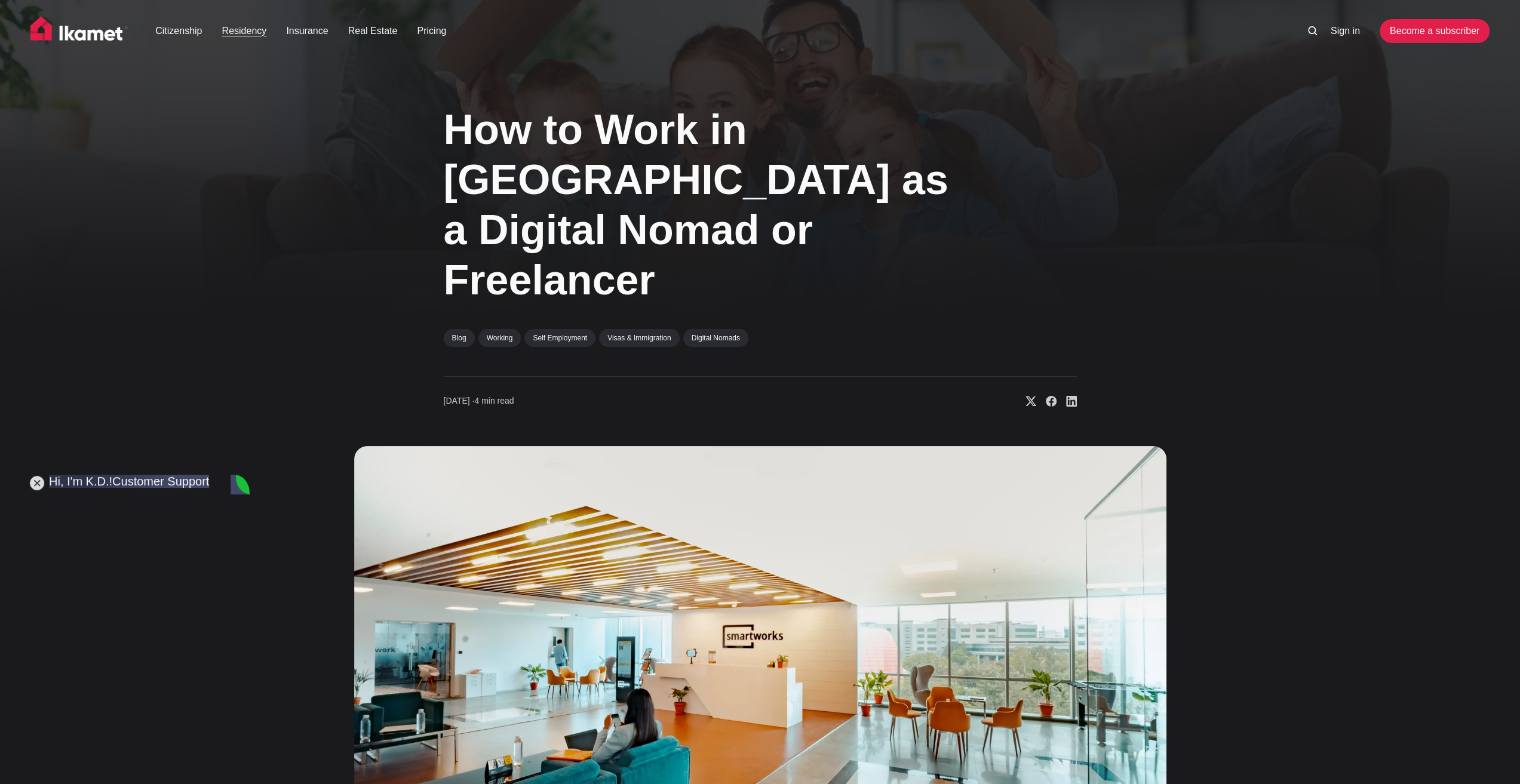
click at [247, 31] on link "Residency" at bounding box center [244, 31] width 45 height 14
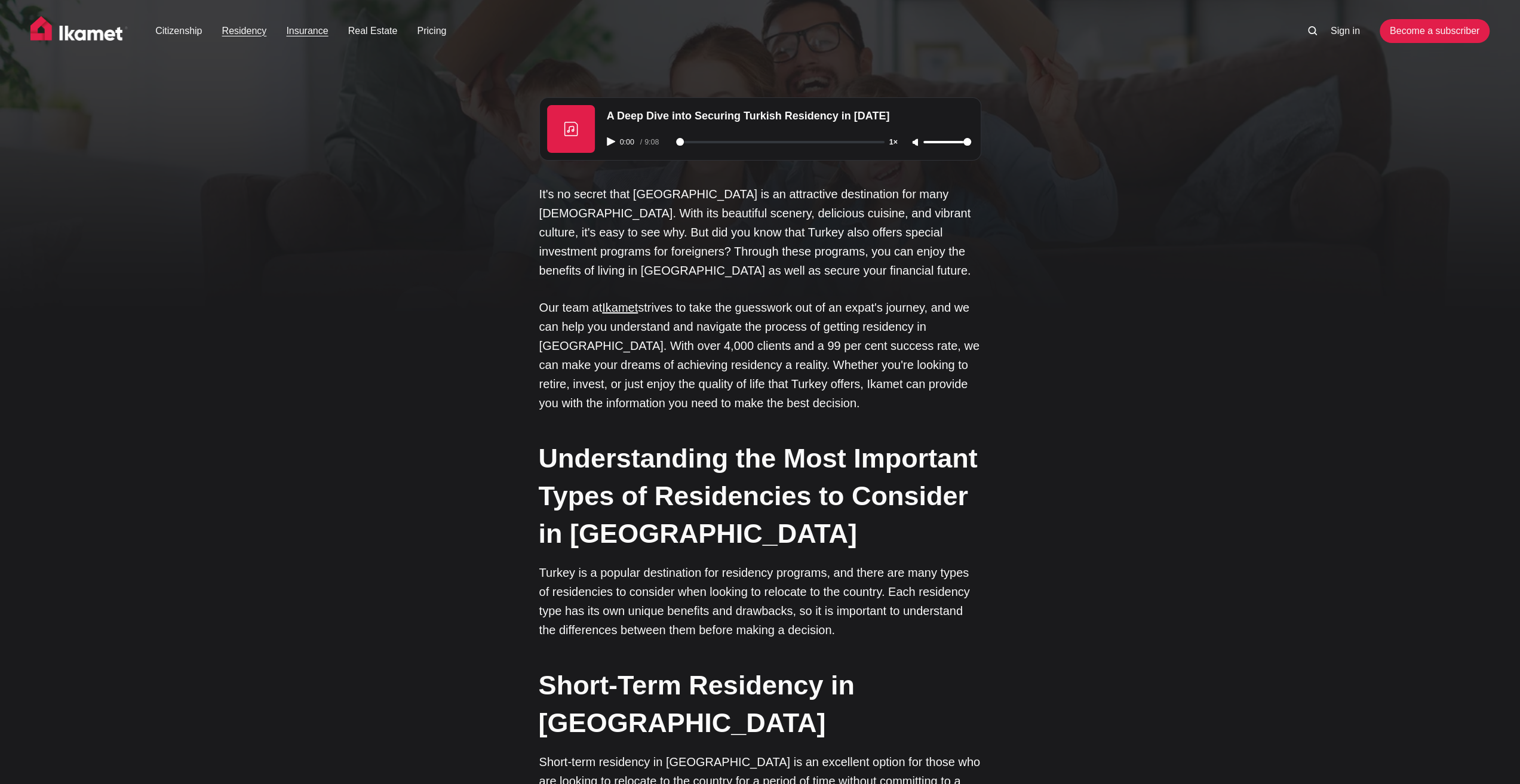
click at [296, 31] on link "Insurance" at bounding box center [307, 31] width 42 height 14
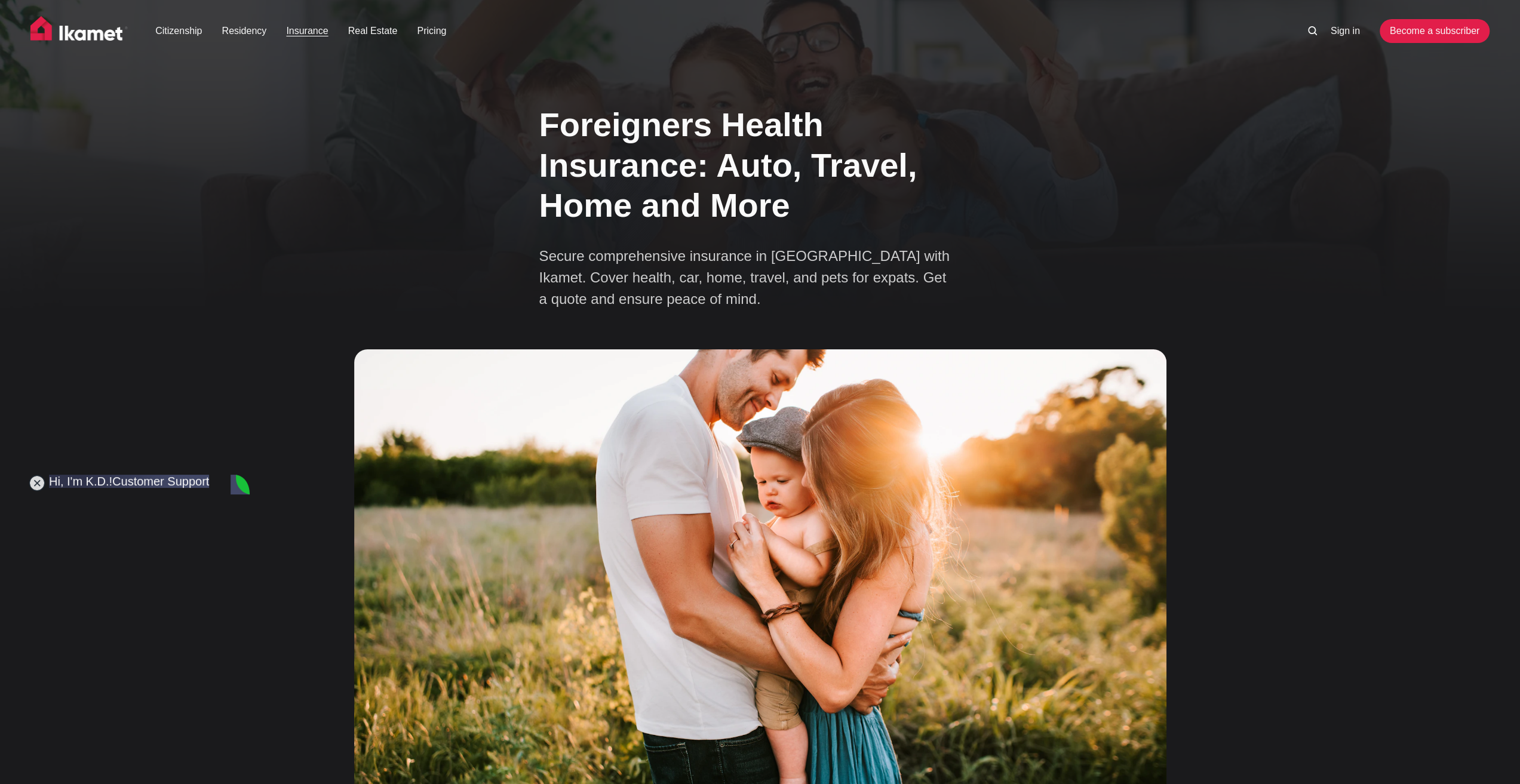
scroll to position [10981, 0]
click at [263, 161] on div "Foreigners Health Insurance: Auto, Travel, Home and More Secure comprehensive i…" at bounding box center [760, 452] width 1520 height 727
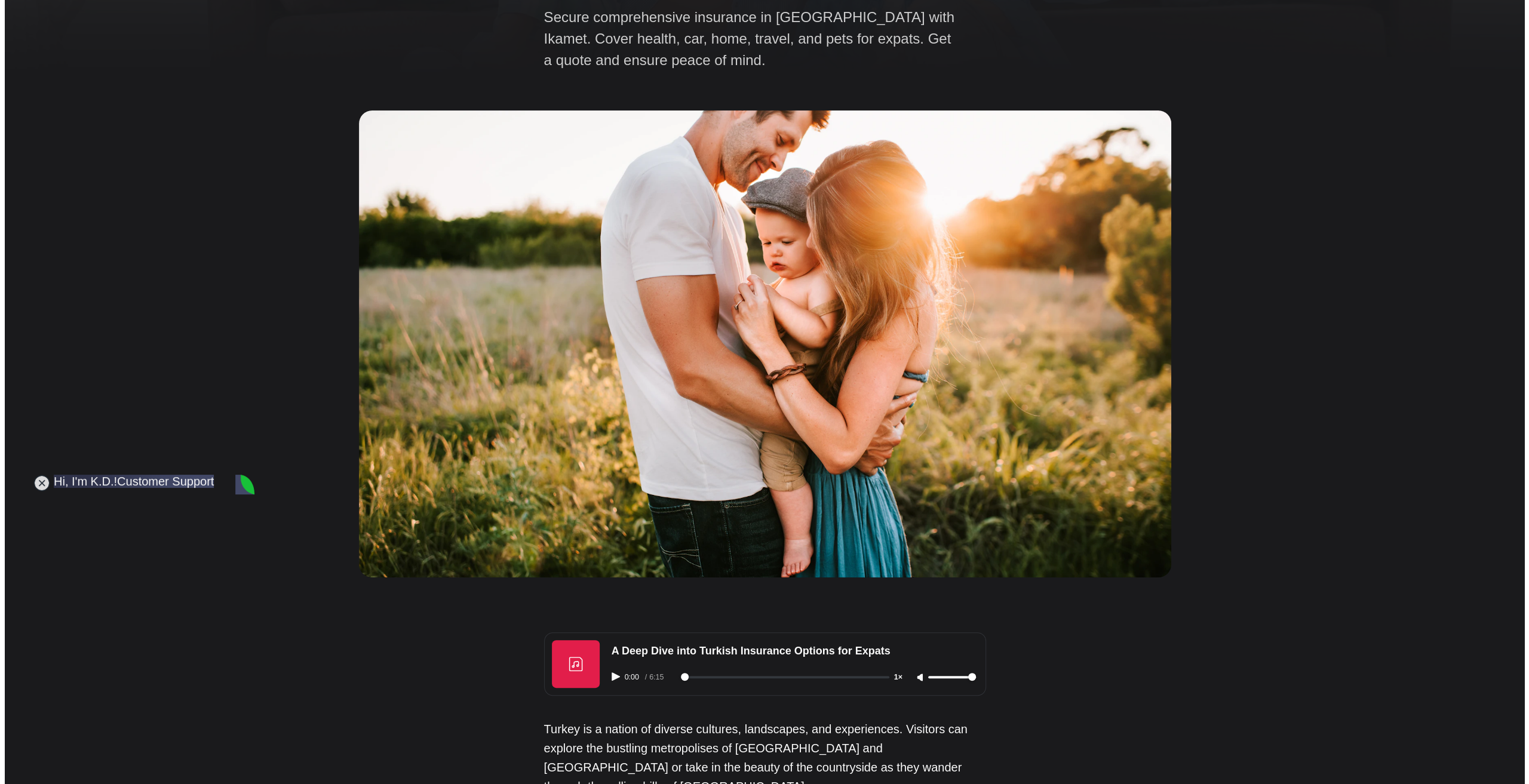
scroll to position [0, 0]
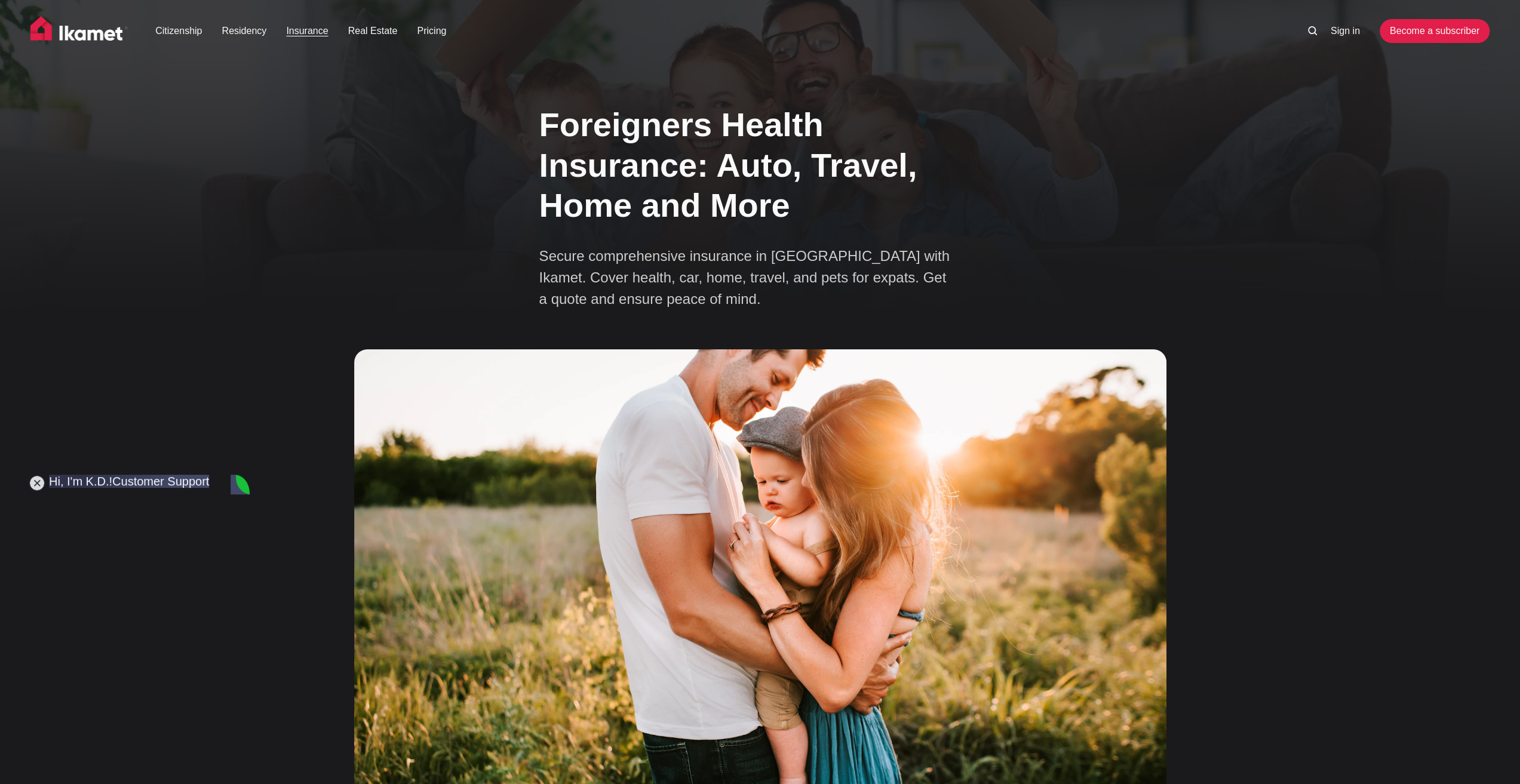
click at [1306, 28] on ul "Sign in Become a subscriber" at bounding box center [1388, 31] width 202 height 24
click at [1309, 32] on icon at bounding box center [1312, 31] width 9 height 9
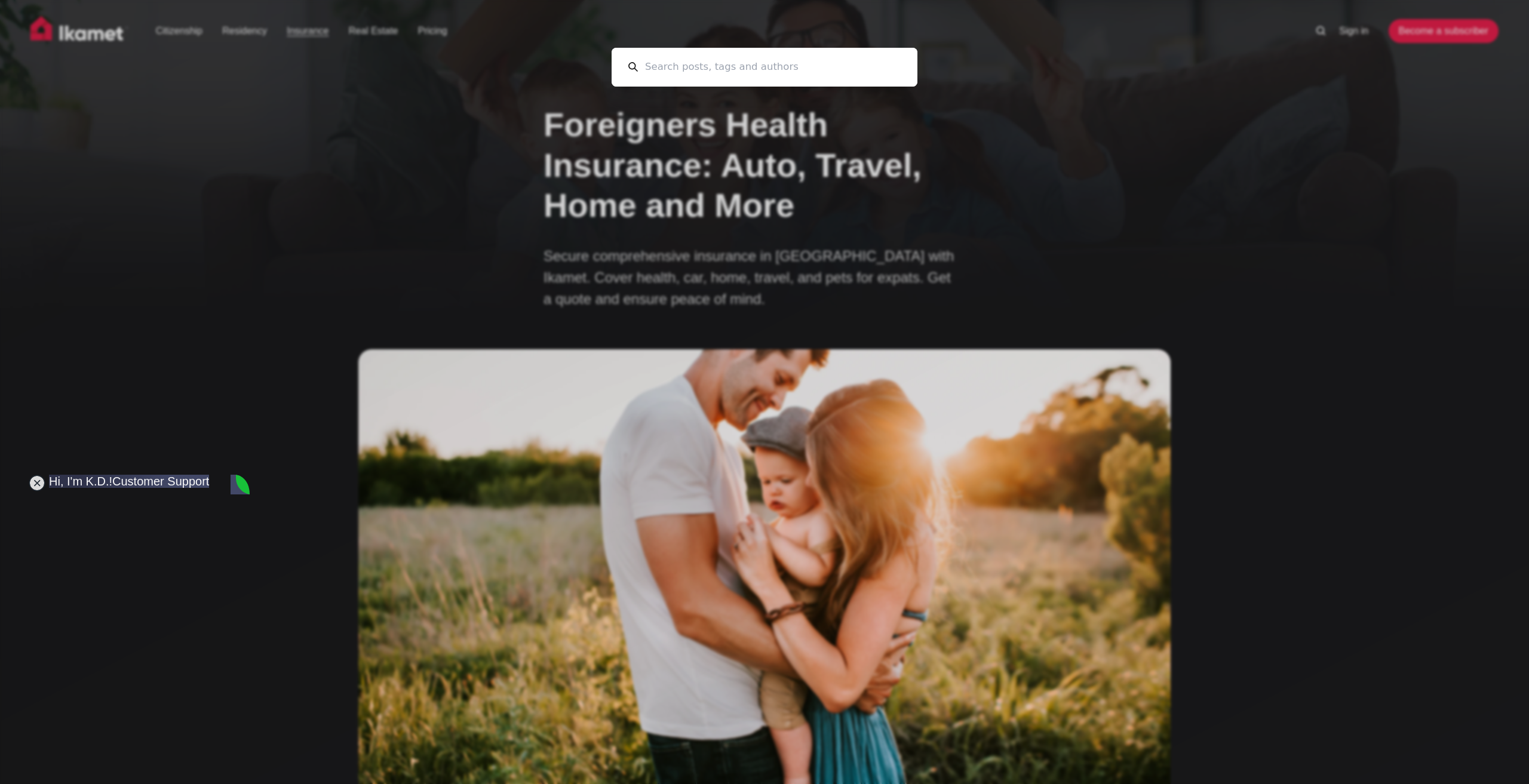
click at [868, 67] on input at bounding box center [769, 67] width 263 height 39
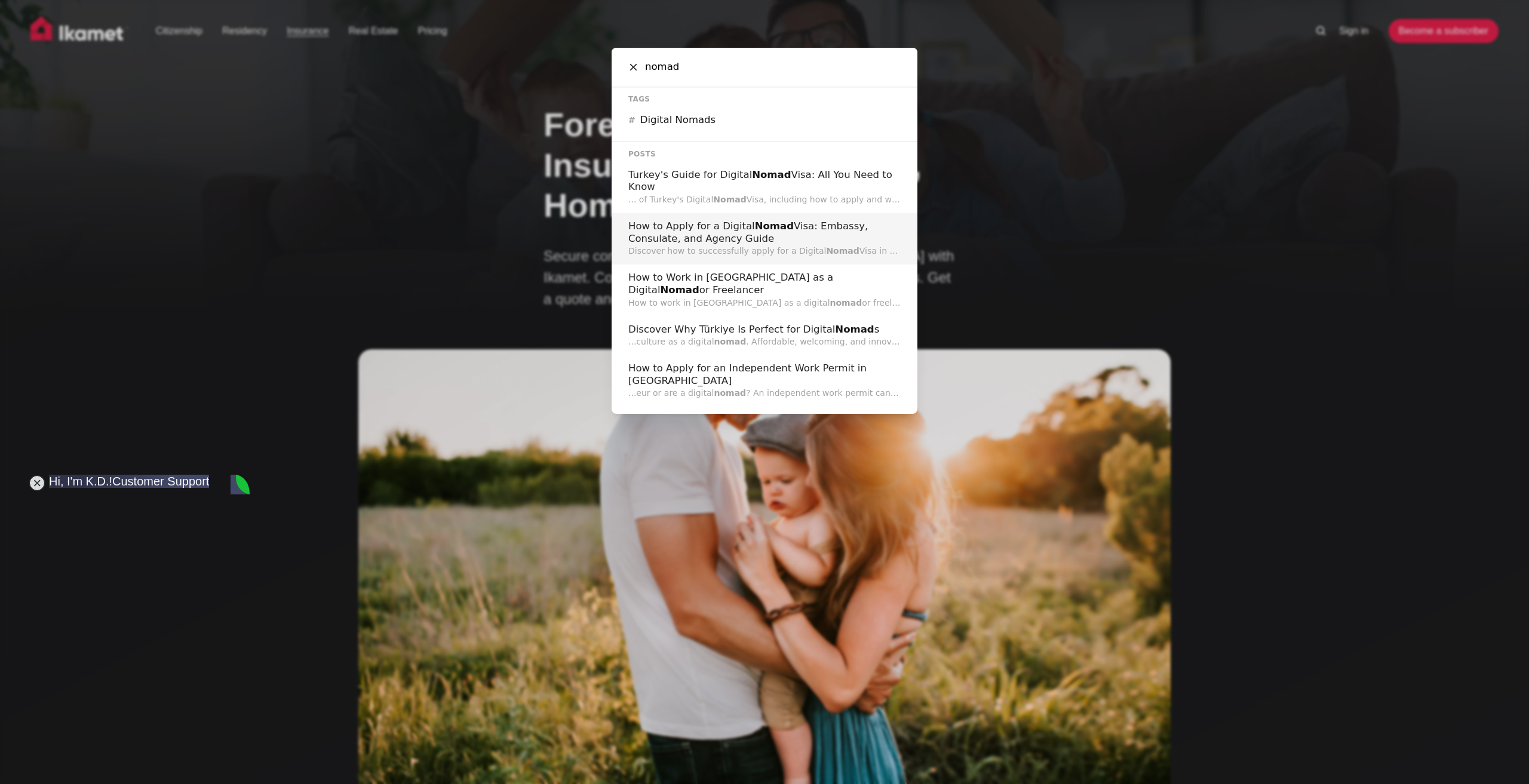
type input "nomad"
click at [813, 228] on h2 "How to Apply for a Digital Nomad Visa: Embassy, Consulate, and Agency Guide" at bounding box center [764, 233] width 272 height 25
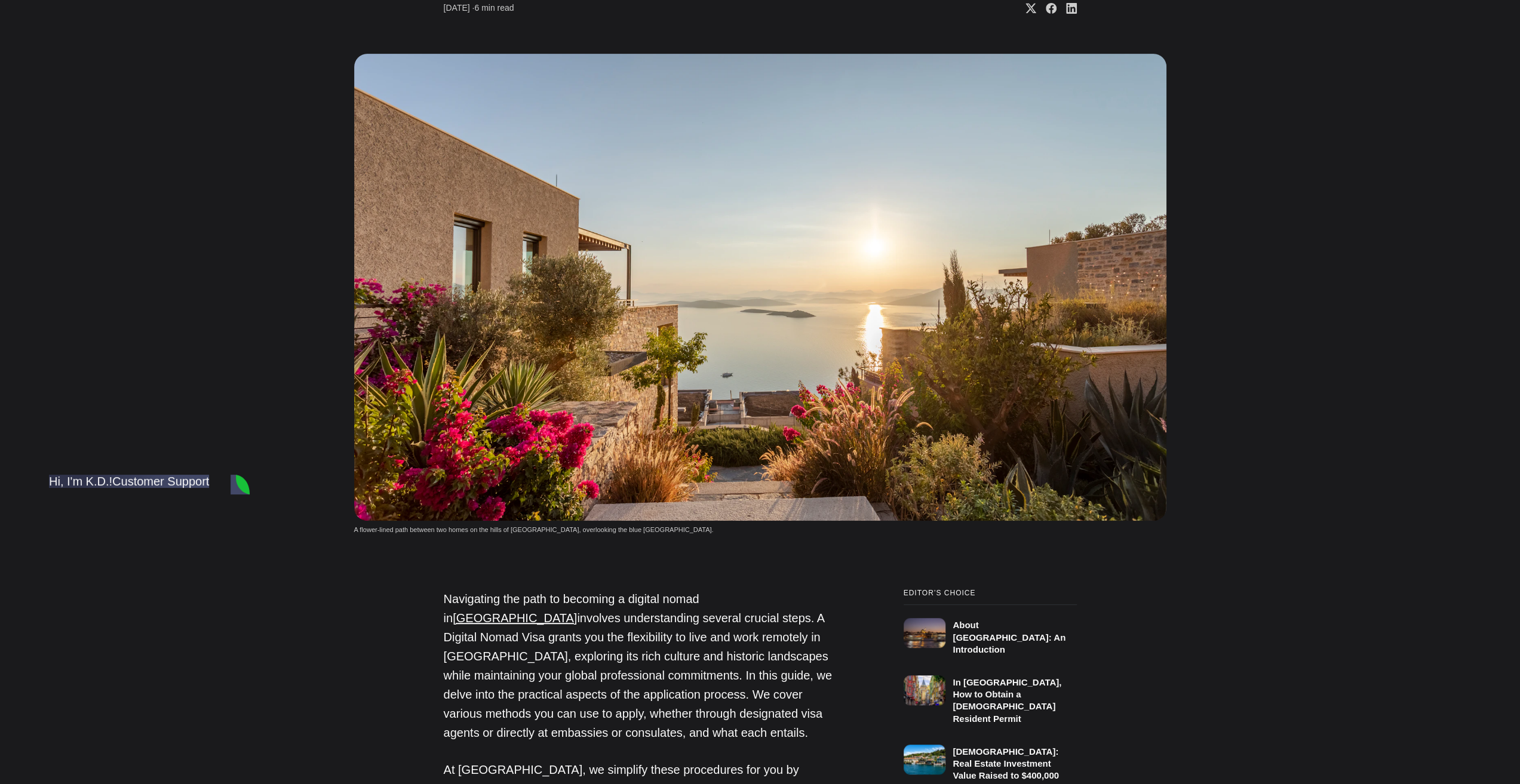
scroll to position [10981, 0]
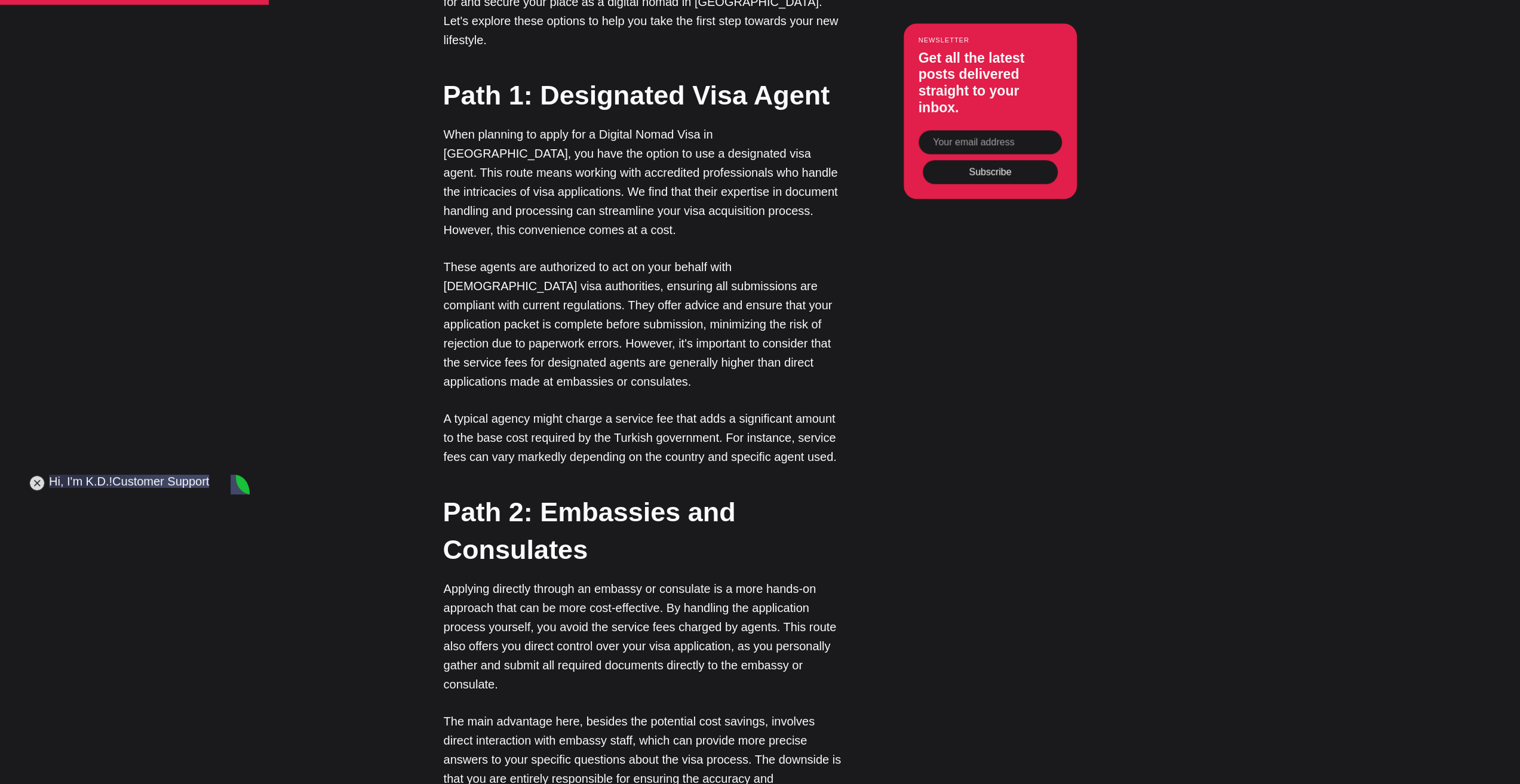
scroll to position [1493, 0]
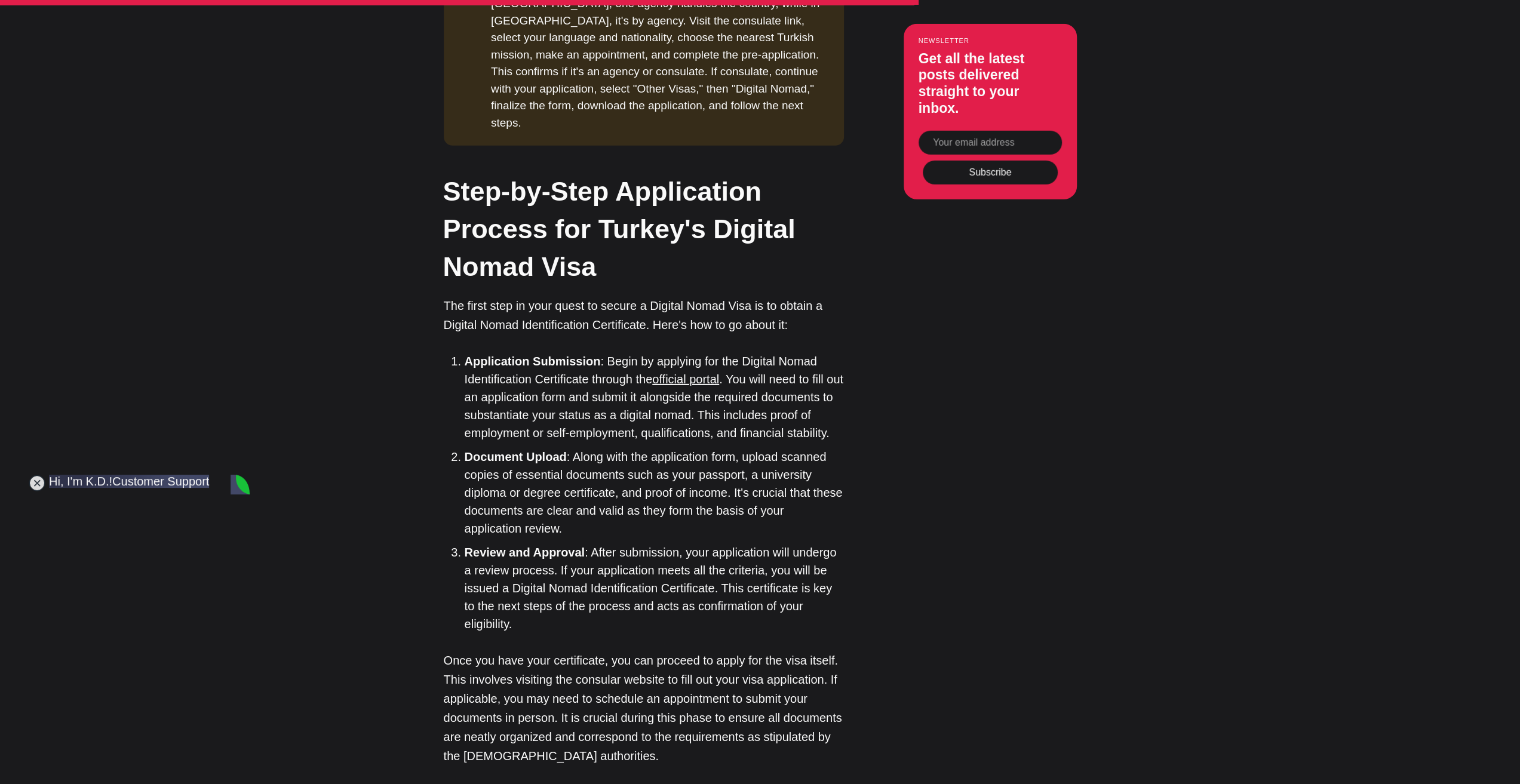
scroll to position [3523, 0]
click at [898, 396] on div "Editor’s Choice About [GEOGRAPHIC_DATA]: An Introduction In [GEOGRAPHIC_DATA], …" at bounding box center [760, 24] width 785 height 4961
click at [921, 339] on div "Editor’s Choice About [GEOGRAPHIC_DATA]: An Introduction In [GEOGRAPHIC_DATA], …" at bounding box center [990, 24] width 173 height 4961
click at [892, 352] on div "Editor’s Choice About [GEOGRAPHIC_DATA]: An Introduction In [GEOGRAPHIC_DATA], …" at bounding box center [760, 24] width 785 height 4961
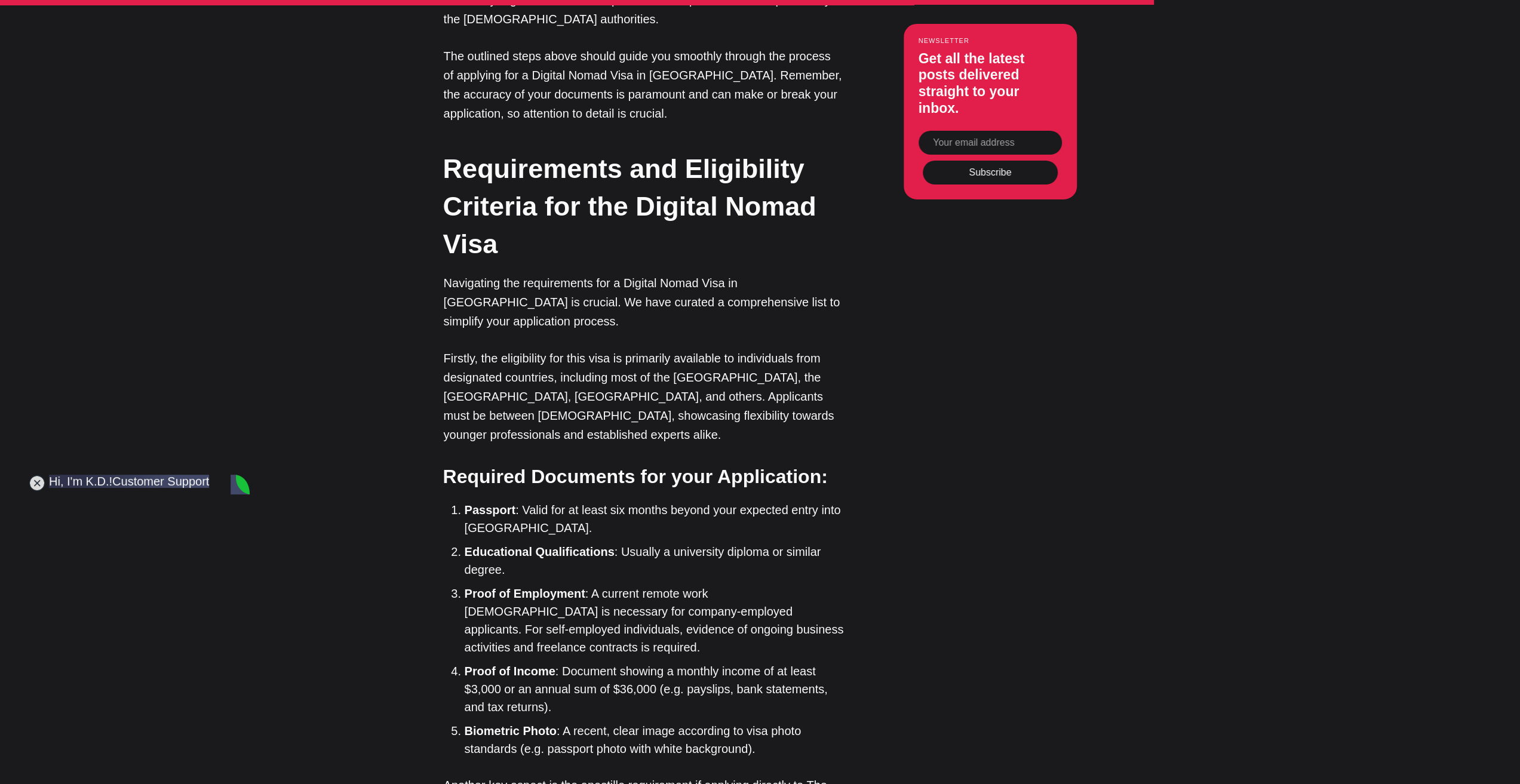
scroll to position [4240, 0]
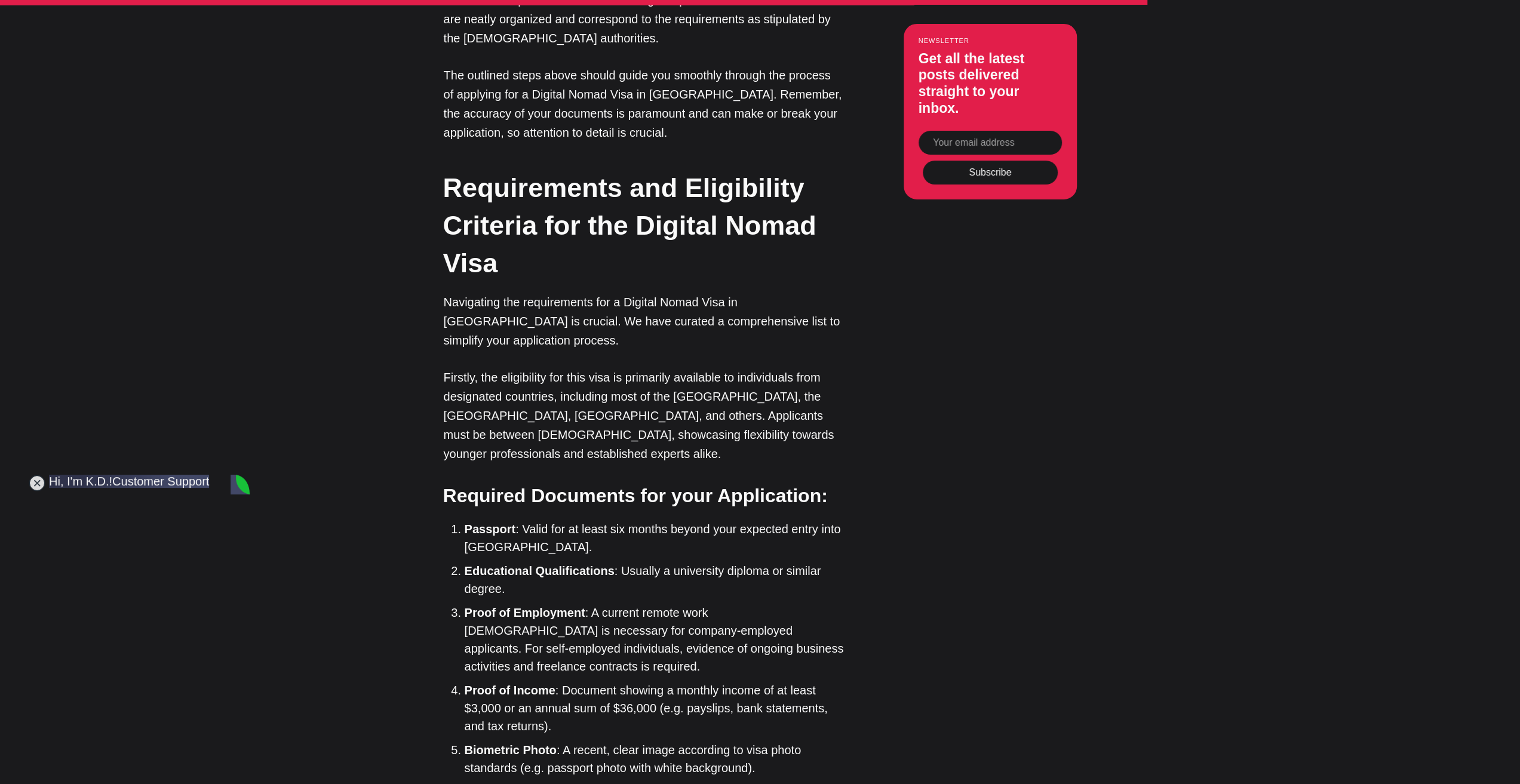
click at [615, 682] on li "Proof of Income : Document showing a monthly income of at least $3,000 or an an…" at bounding box center [654, 708] width 379 height 54
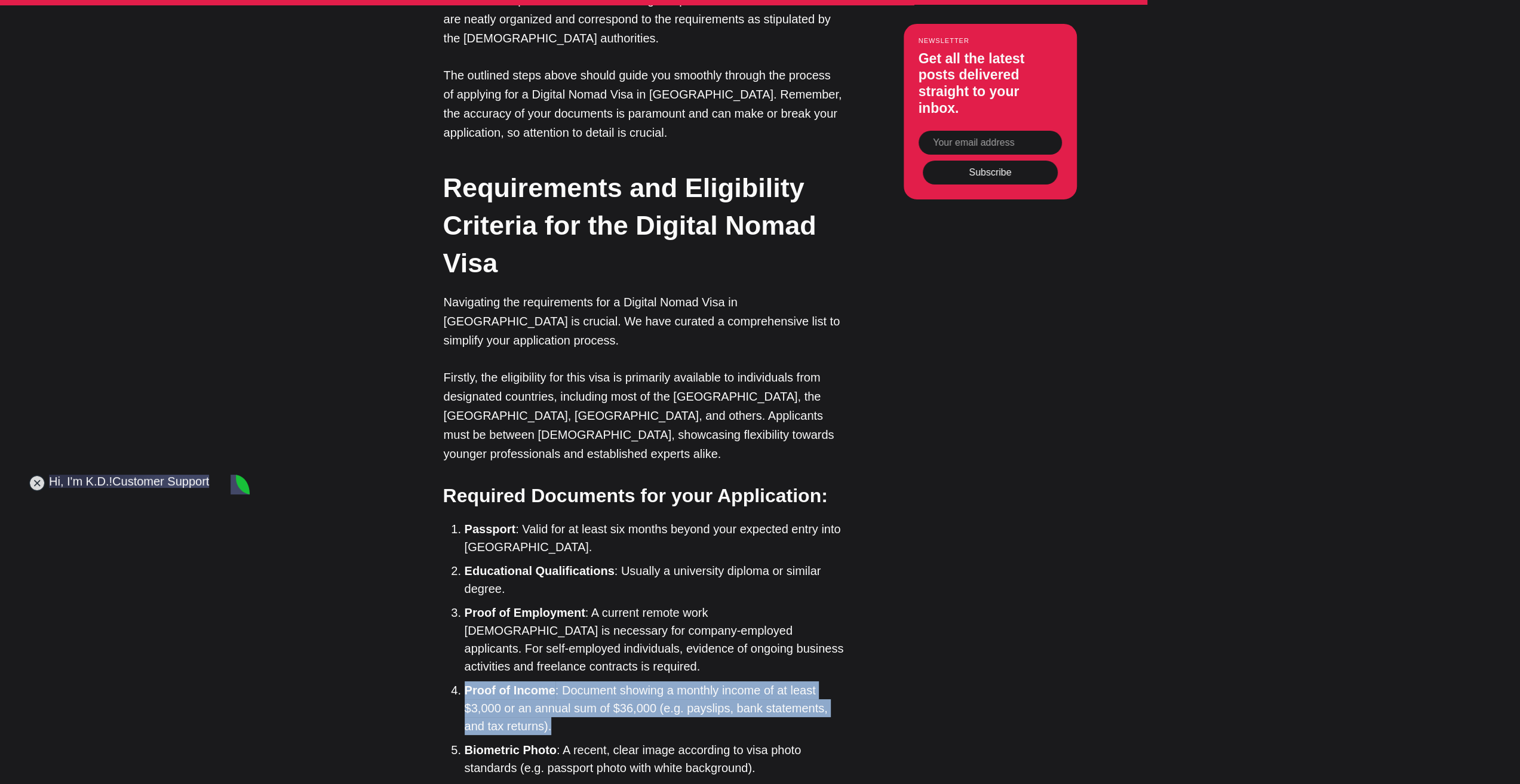
drag, startPoint x: 607, startPoint y: 529, endPoint x: 467, endPoint y: 501, distance: 142.8
click at [467, 682] on li "Proof of Income : Document showing a monthly income of at least $3,000 or an an…" at bounding box center [654, 708] width 379 height 54
copy li "Proof of Income : Document showing a monthly income of at least $3,000 or an an…"
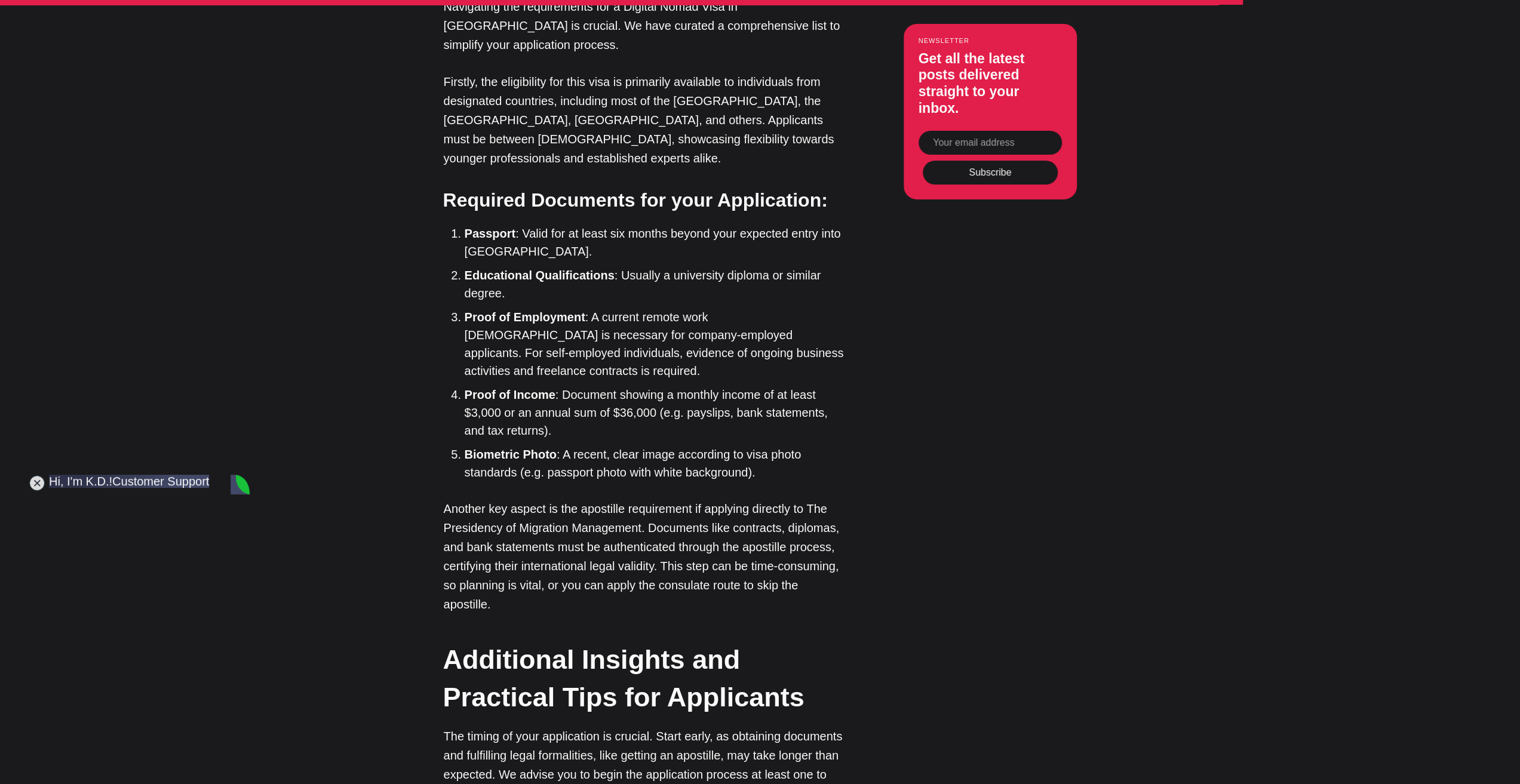
scroll to position [4539, 0]
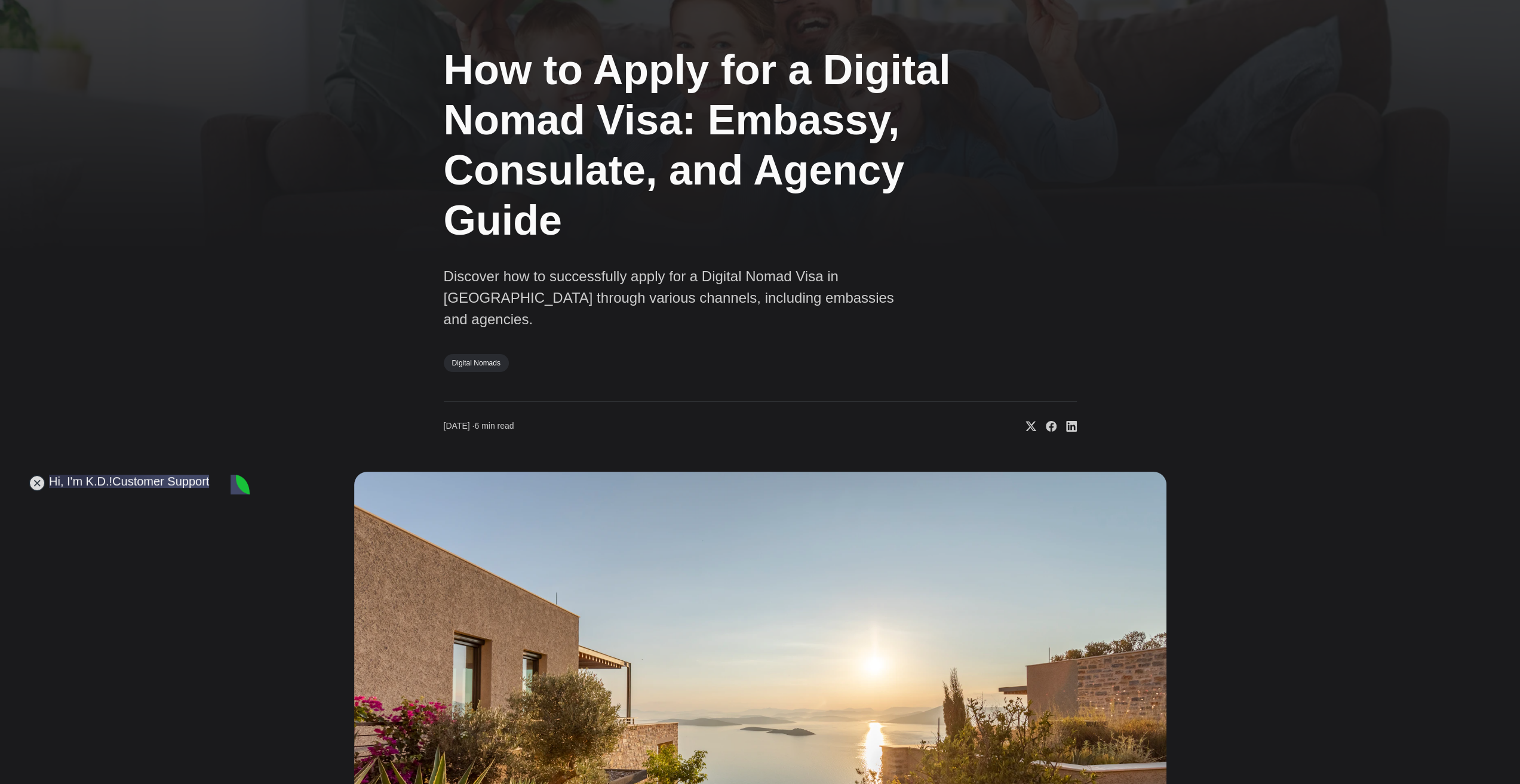
scroll to position [0, 0]
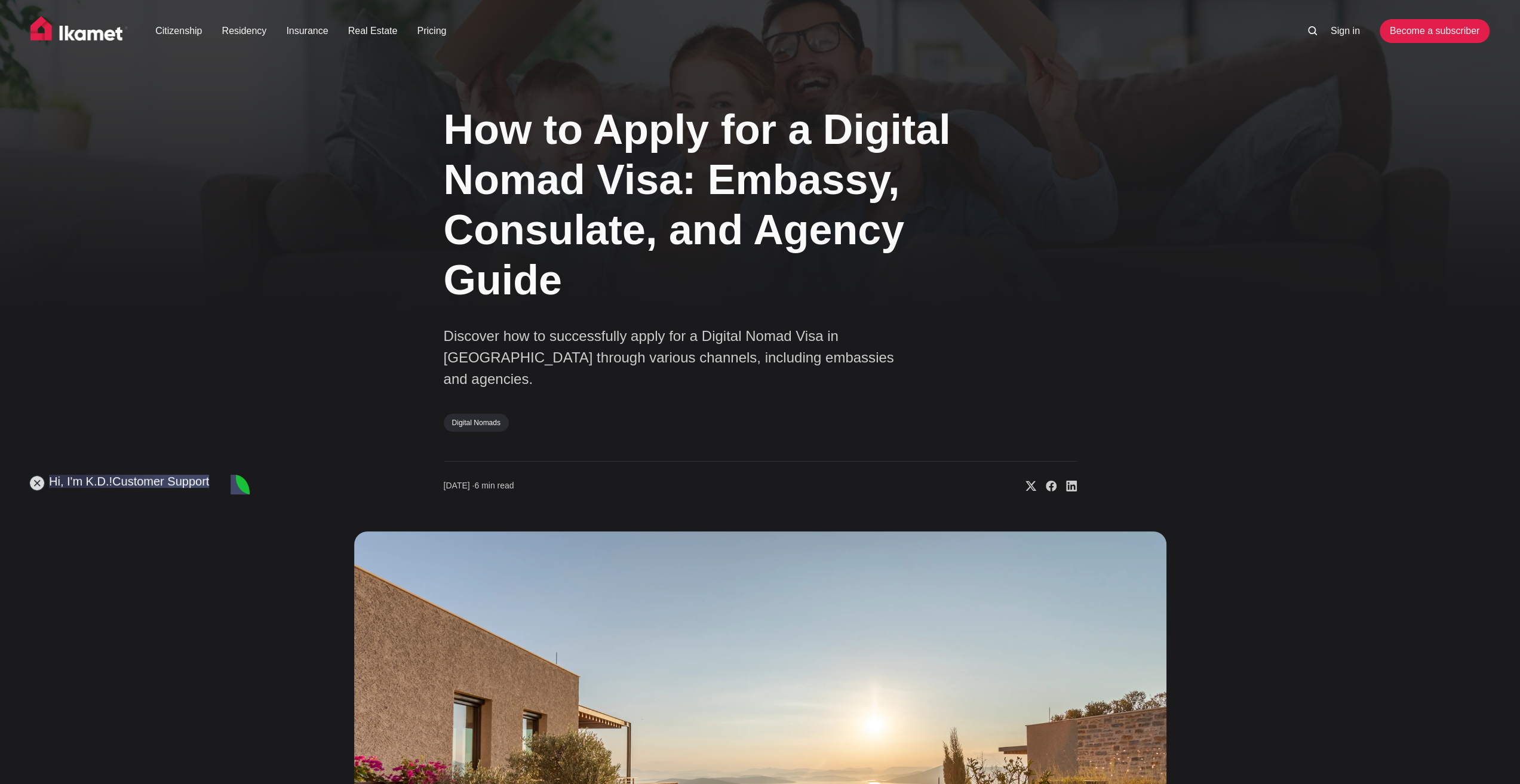
click at [126, 32] on img at bounding box center [80, 31] width 98 height 30
